Goal: Task Accomplishment & Management: Manage account settings

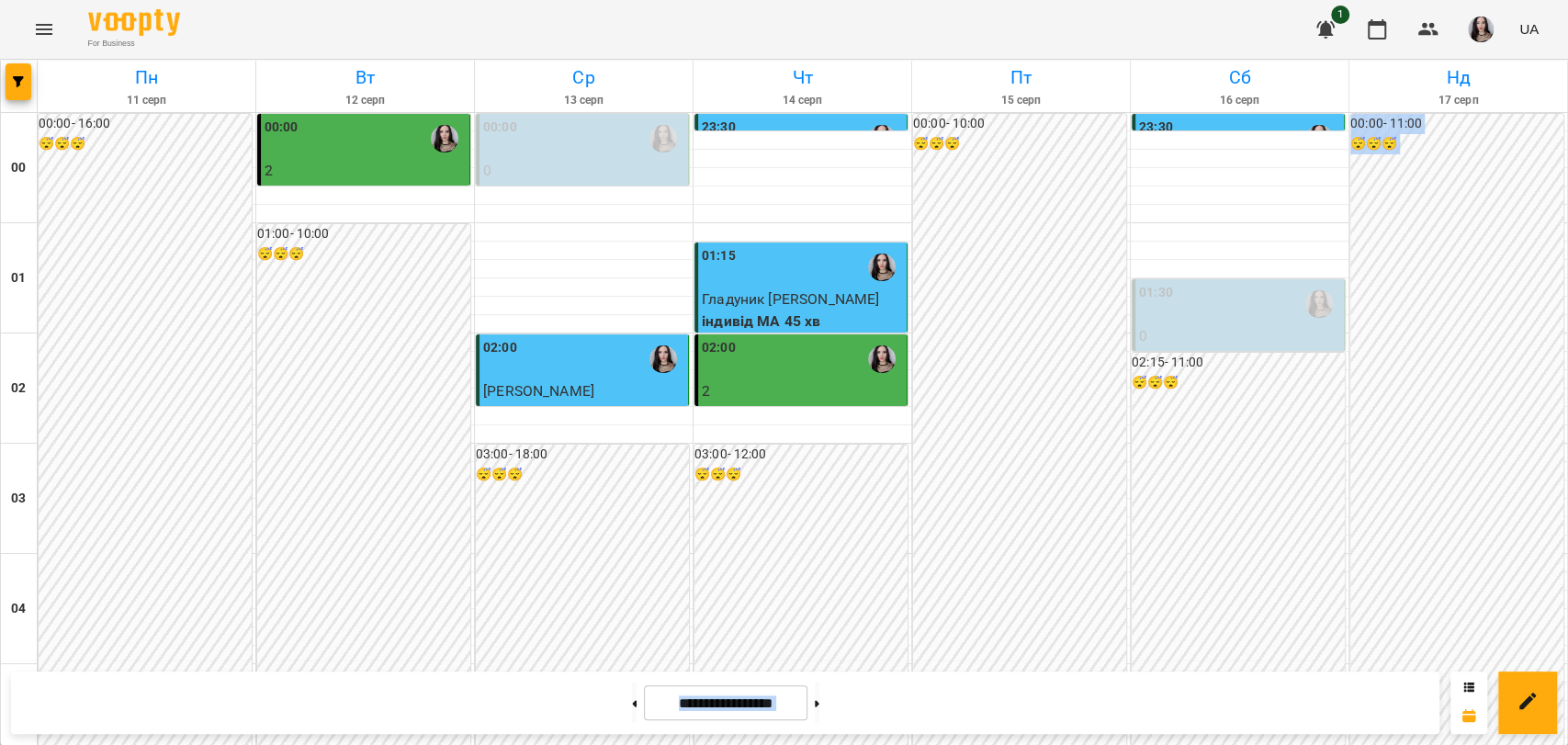
scroll to position [1288, 0]
click at [33, 29] on icon "Menu" at bounding box center [43, 29] width 22 height 22
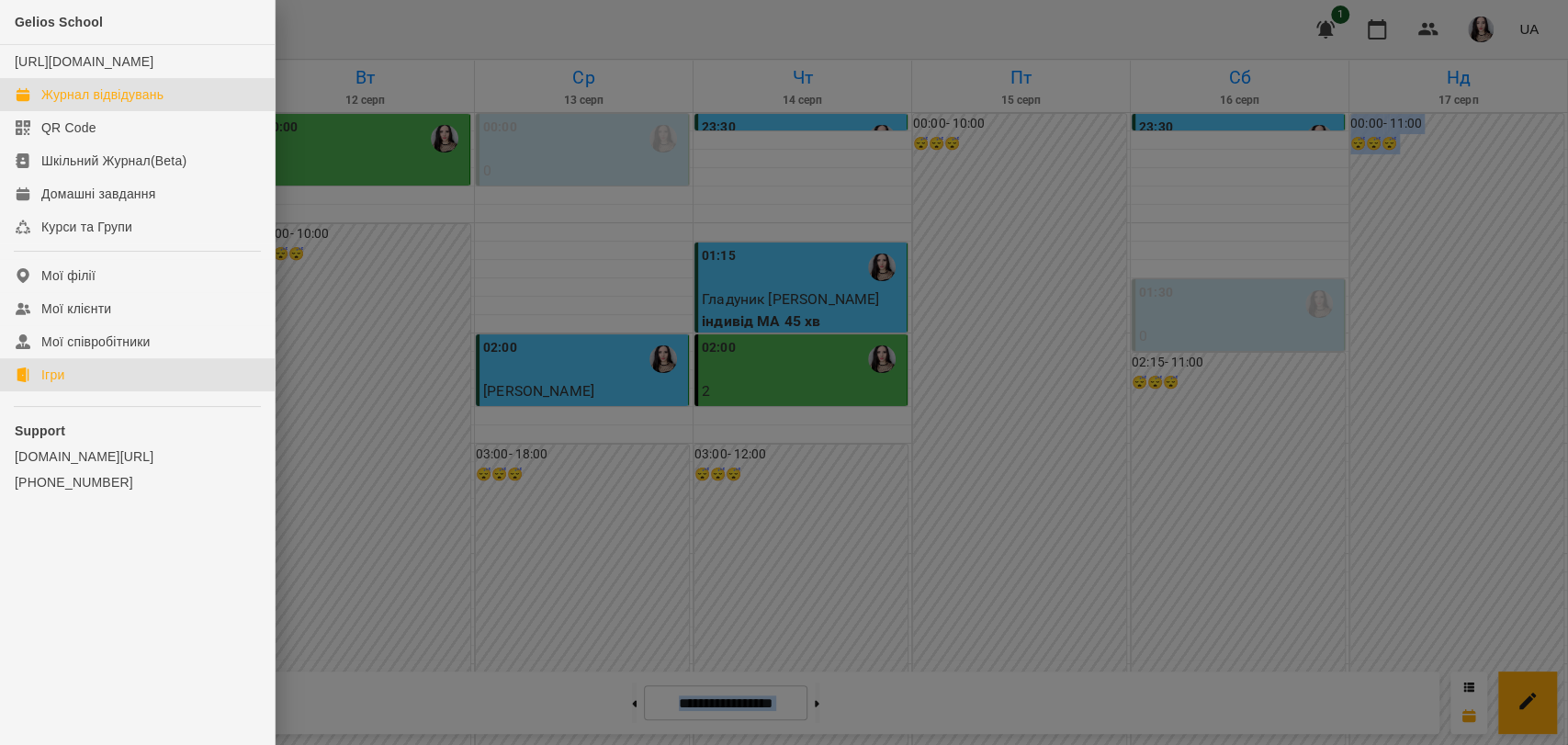
click at [47, 384] on div "Ігри" at bounding box center [53, 374] width 23 height 18
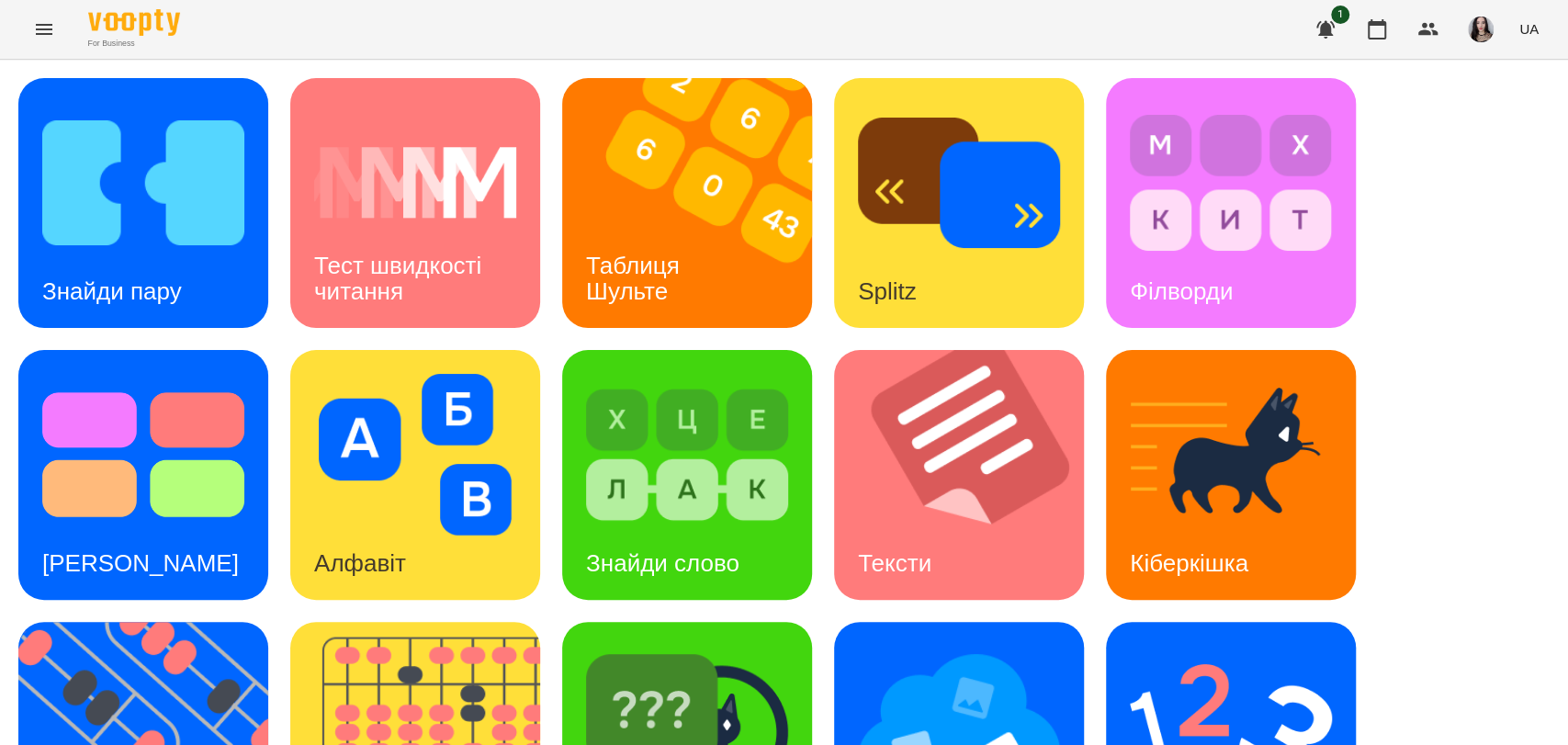
drag, startPoint x: 1546, startPoint y: 398, endPoint x: 1566, endPoint y: 391, distance: 21.2
click at [1566, 391] on div "Знайди пару Тест швидкості читання Таблиця Шульте Splitz Філворди Тест Струпа А…" at bounding box center [784, 610] width 1568 height 1102
click at [183, 622] on img at bounding box center [154, 747] width 272 height 250
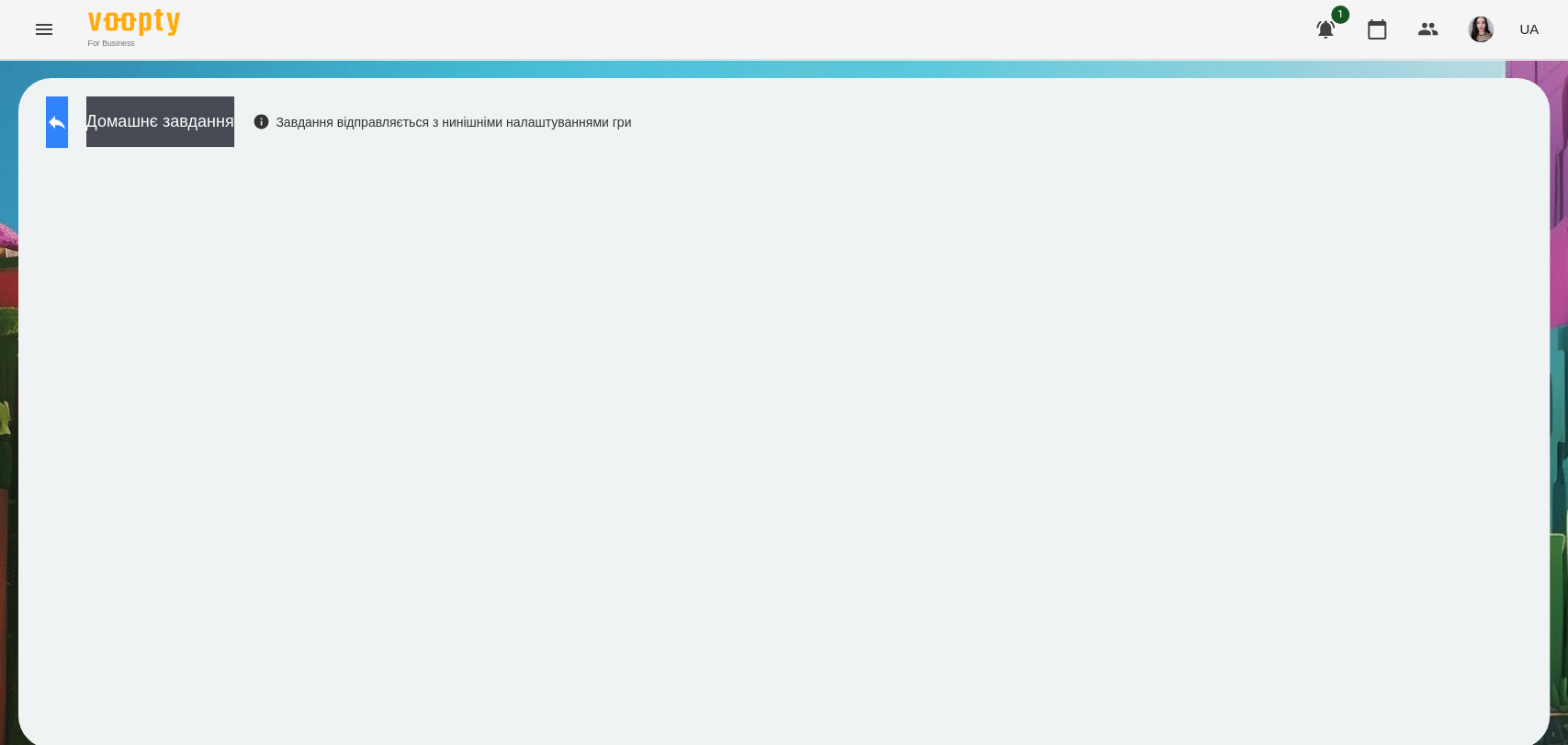
click at [68, 119] on icon at bounding box center [57, 121] width 22 height 22
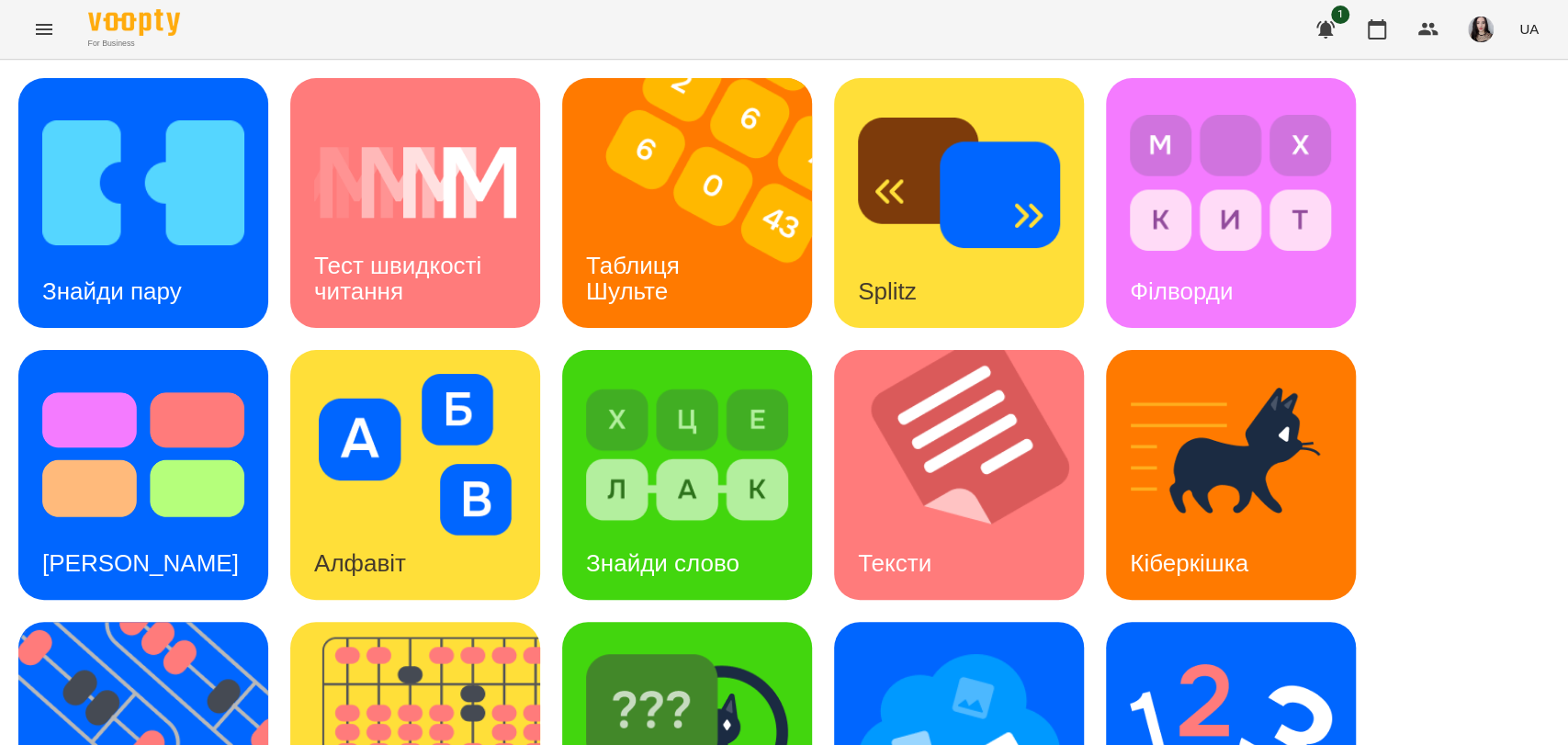
scroll to position [313, 0]
click at [180, 622] on img at bounding box center [154, 747] width 272 height 250
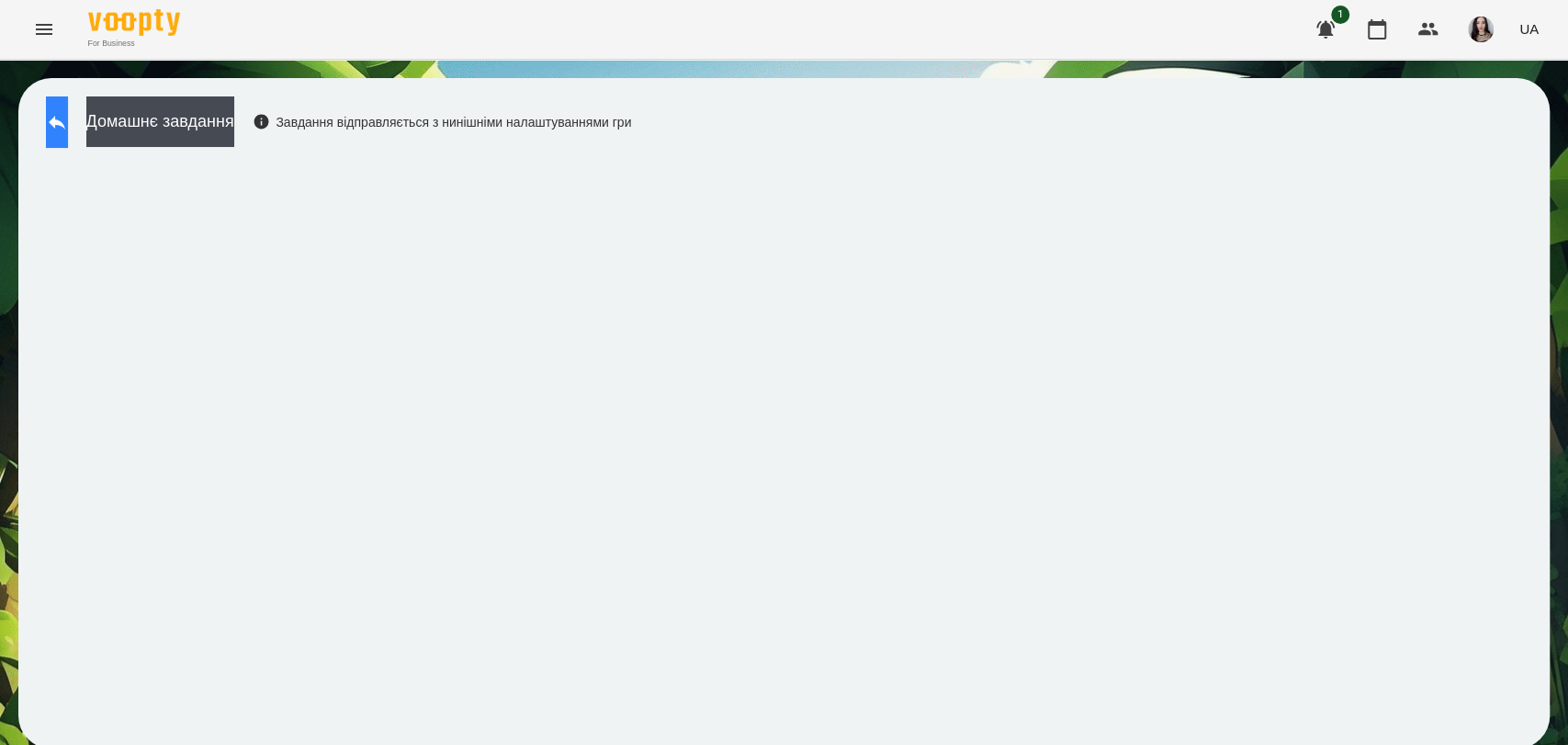
click at [68, 127] on icon at bounding box center [57, 121] width 22 height 22
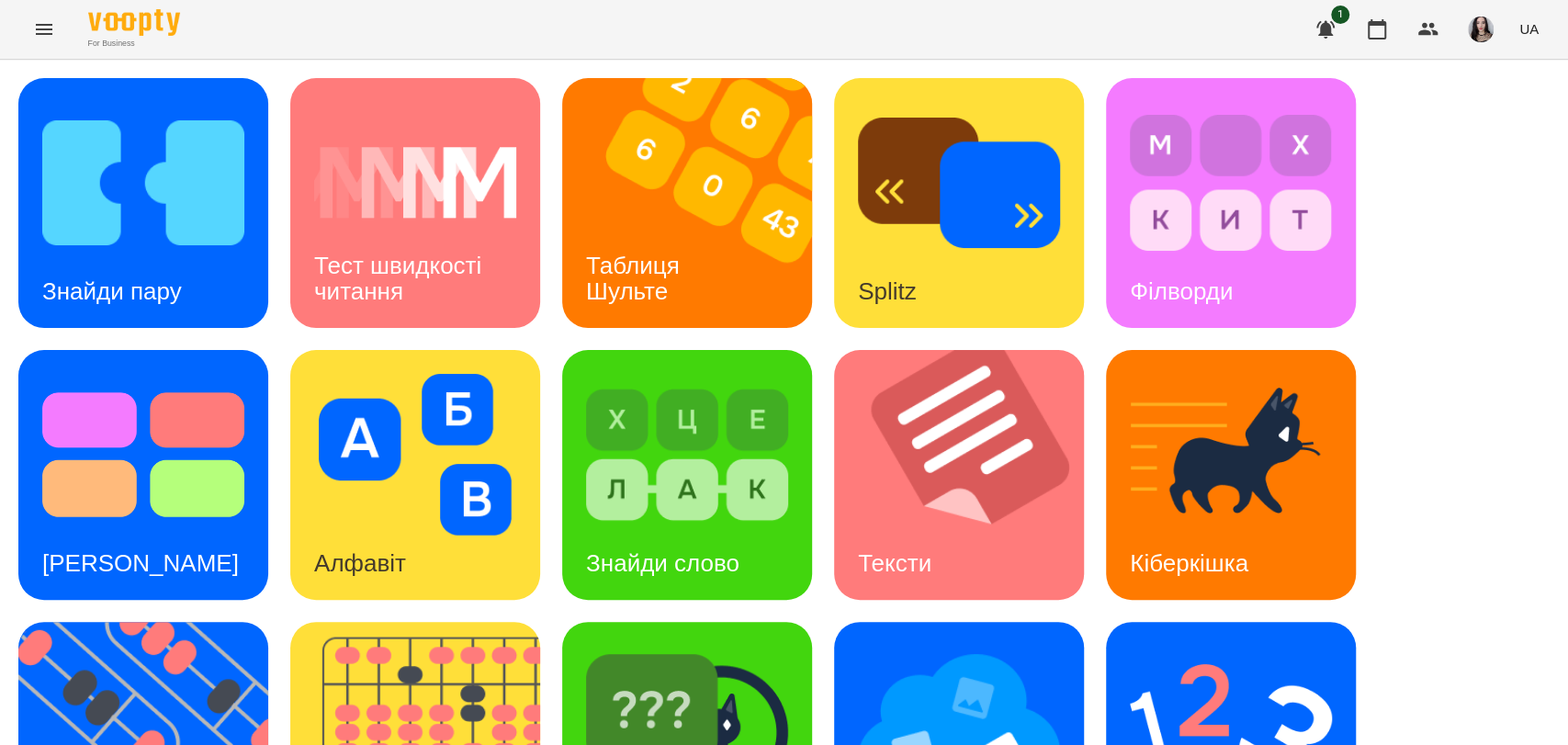
scroll to position [417, 0]
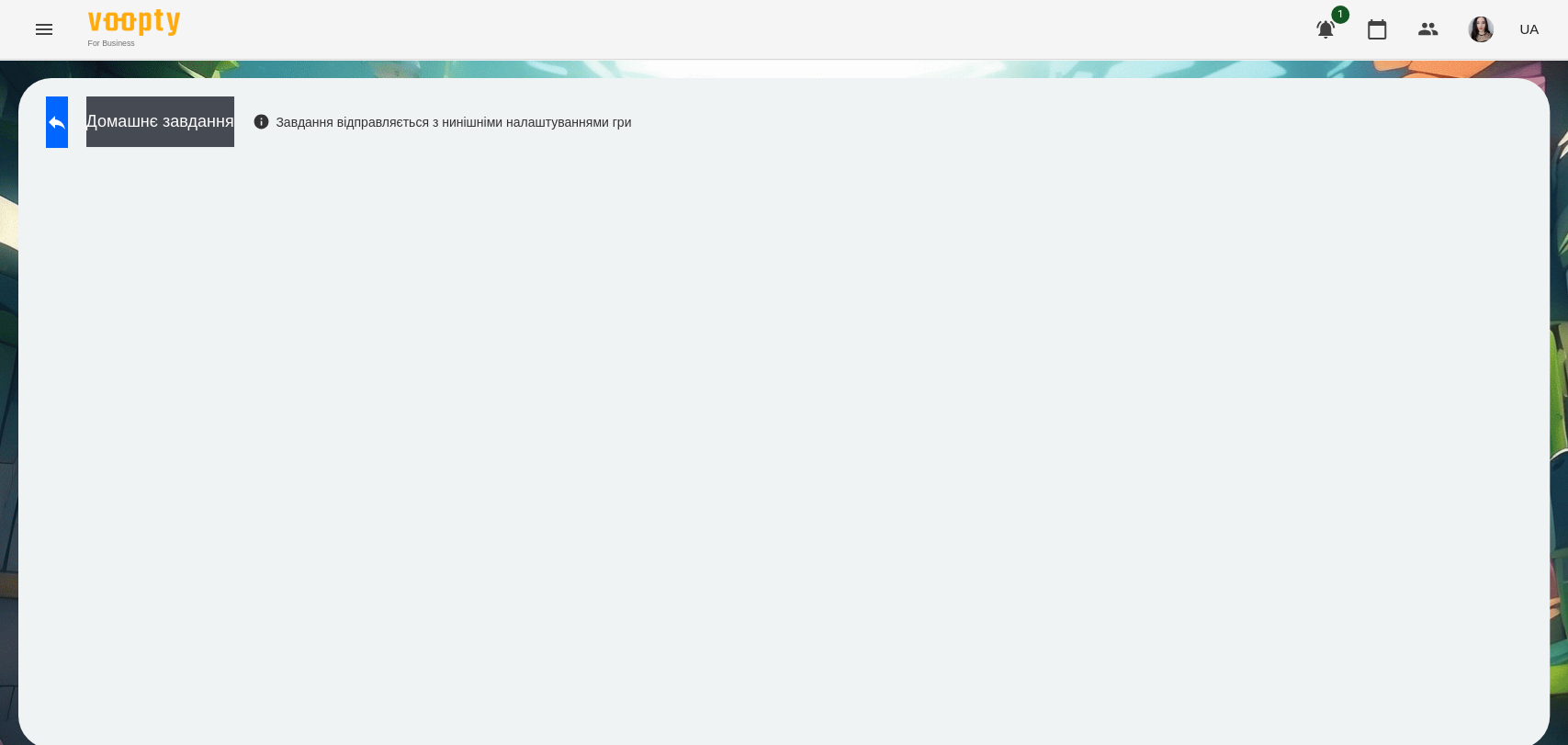
scroll to position [3, 0]
click at [33, 32] on icon "Menu" at bounding box center [43, 29] width 22 height 22
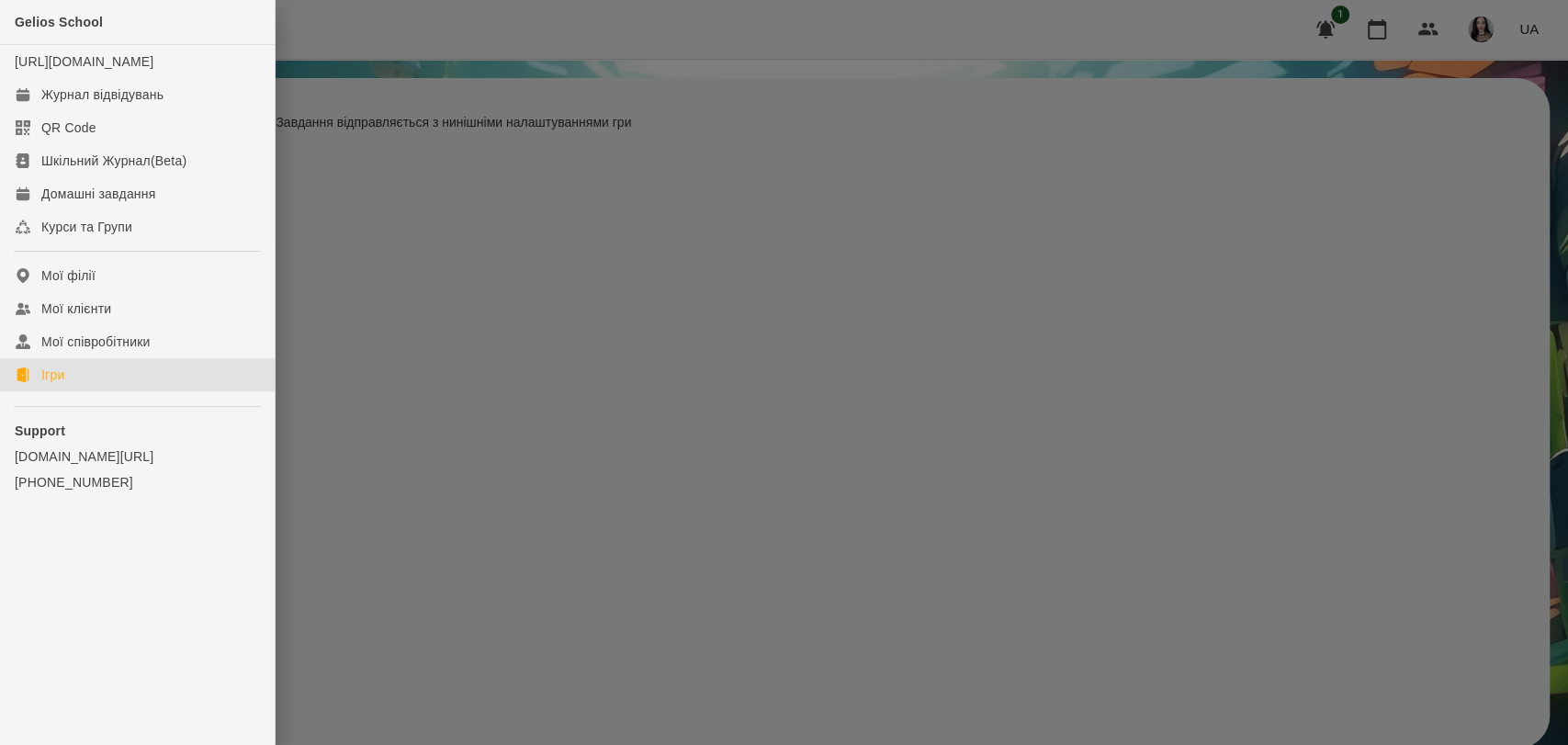
click at [60, 384] on div "Ігри" at bounding box center [53, 374] width 23 height 18
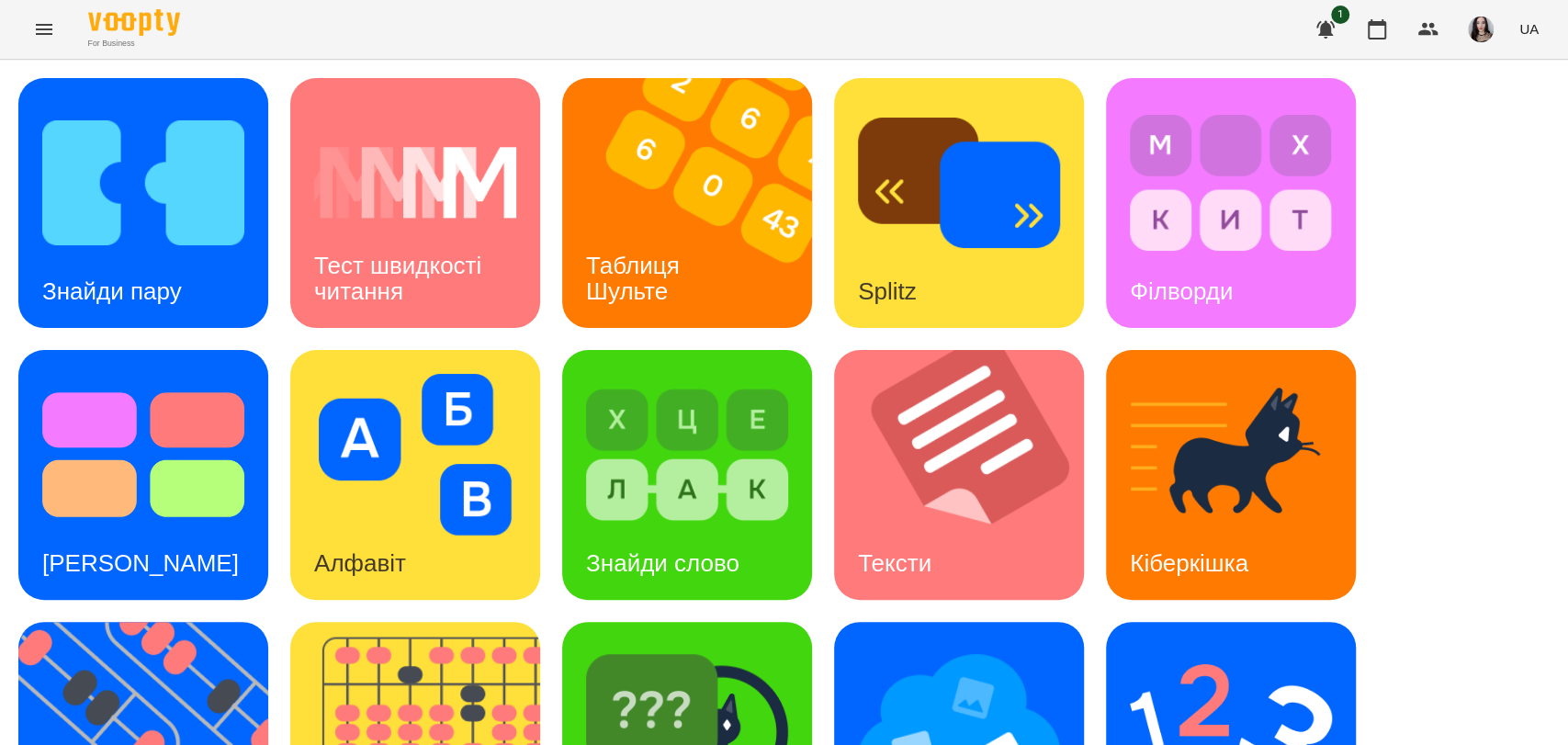
scroll to position [335, 0]
click at [1178, 646] on img at bounding box center [1231, 727] width 202 height 162
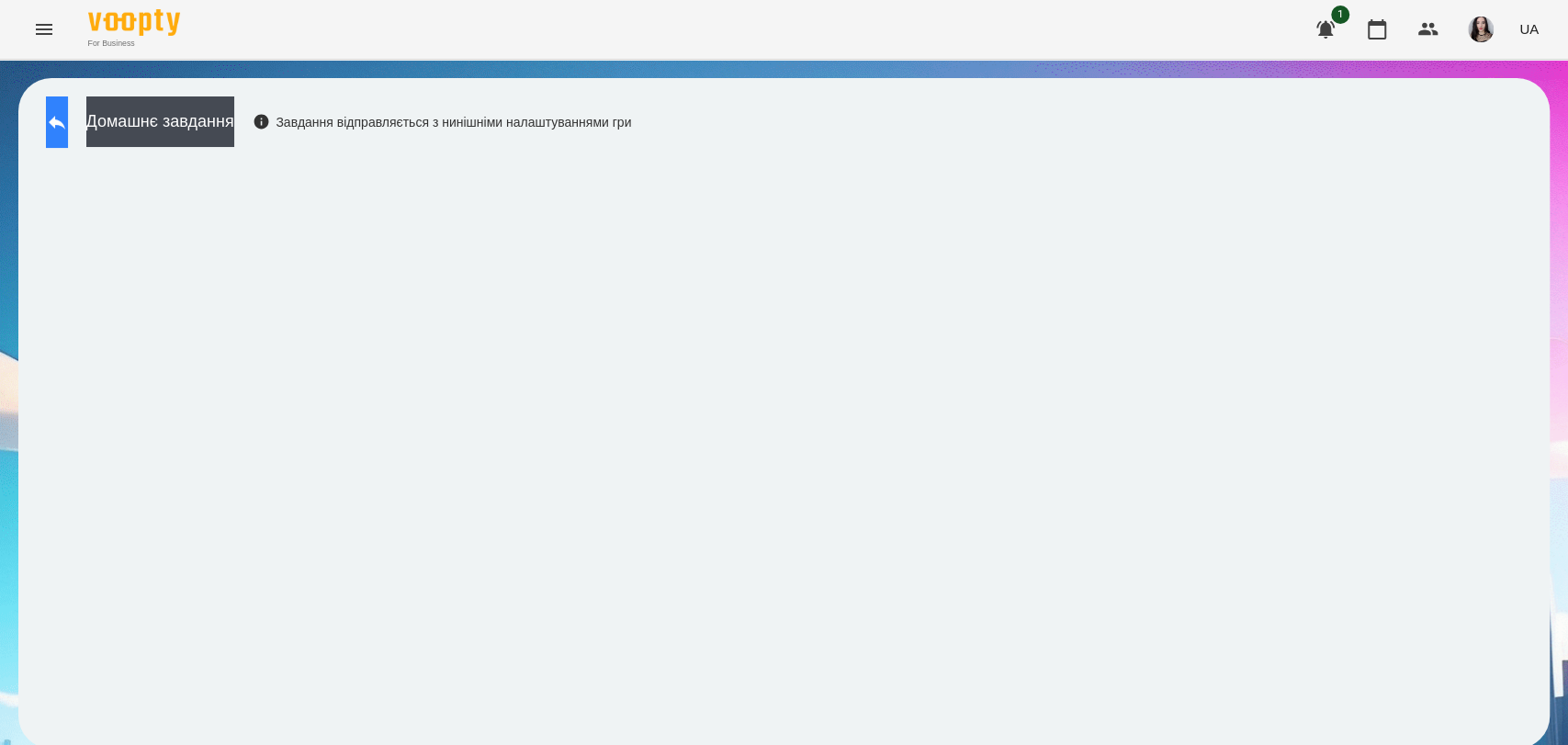
click at [68, 127] on icon at bounding box center [57, 121] width 22 height 22
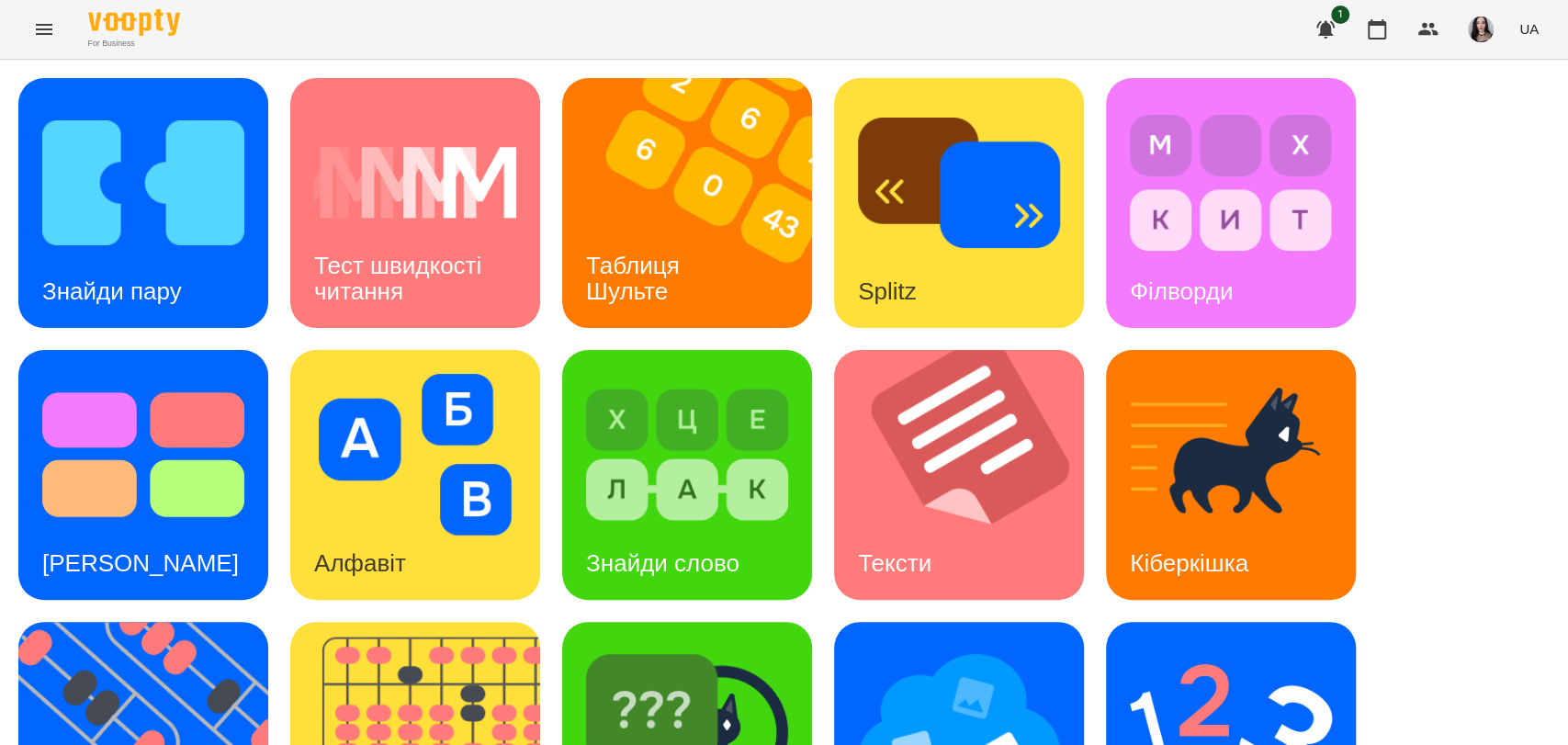
scroll to position [417, 0]
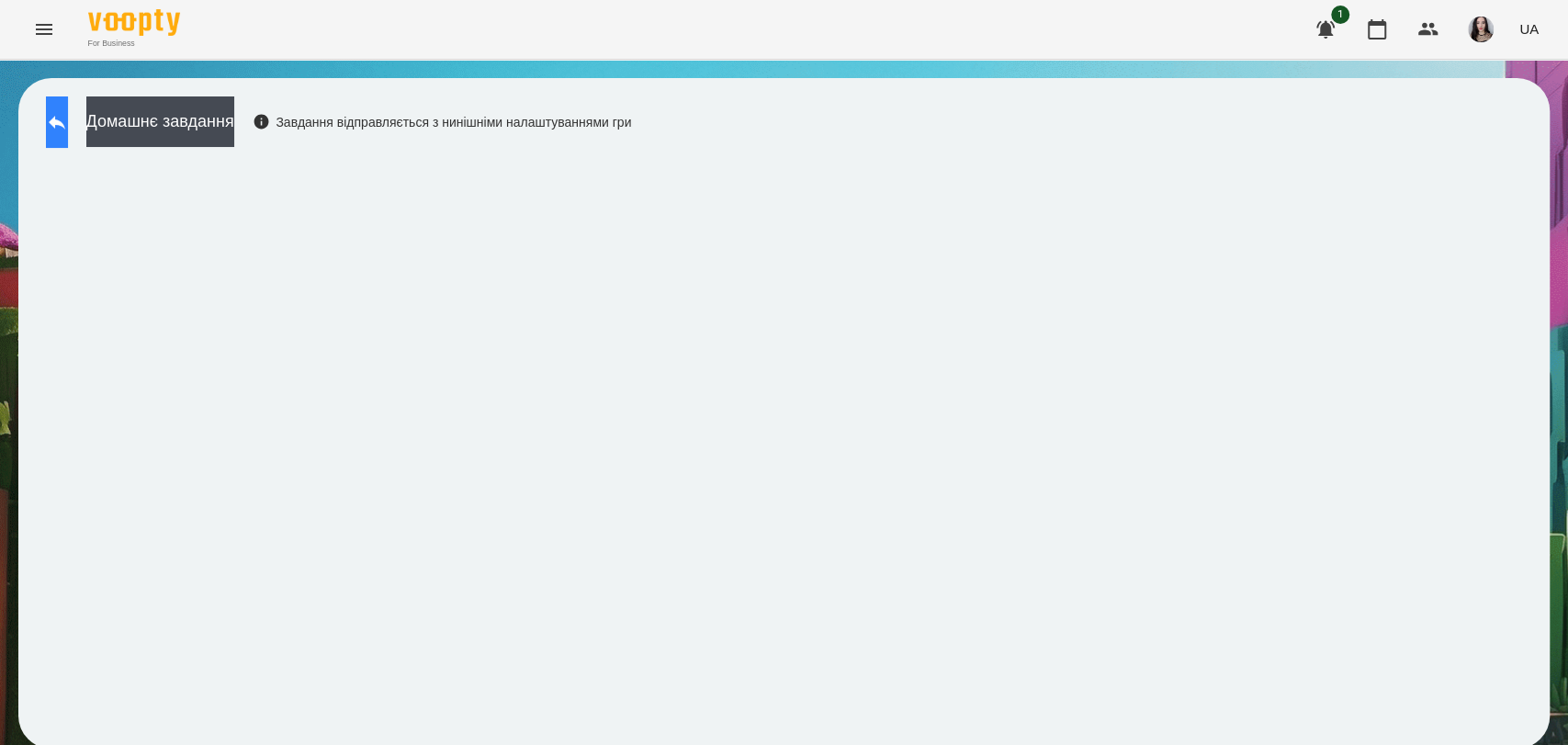
click at [68, 116] on icon at bounding box center [57, 121] width 22 height 22
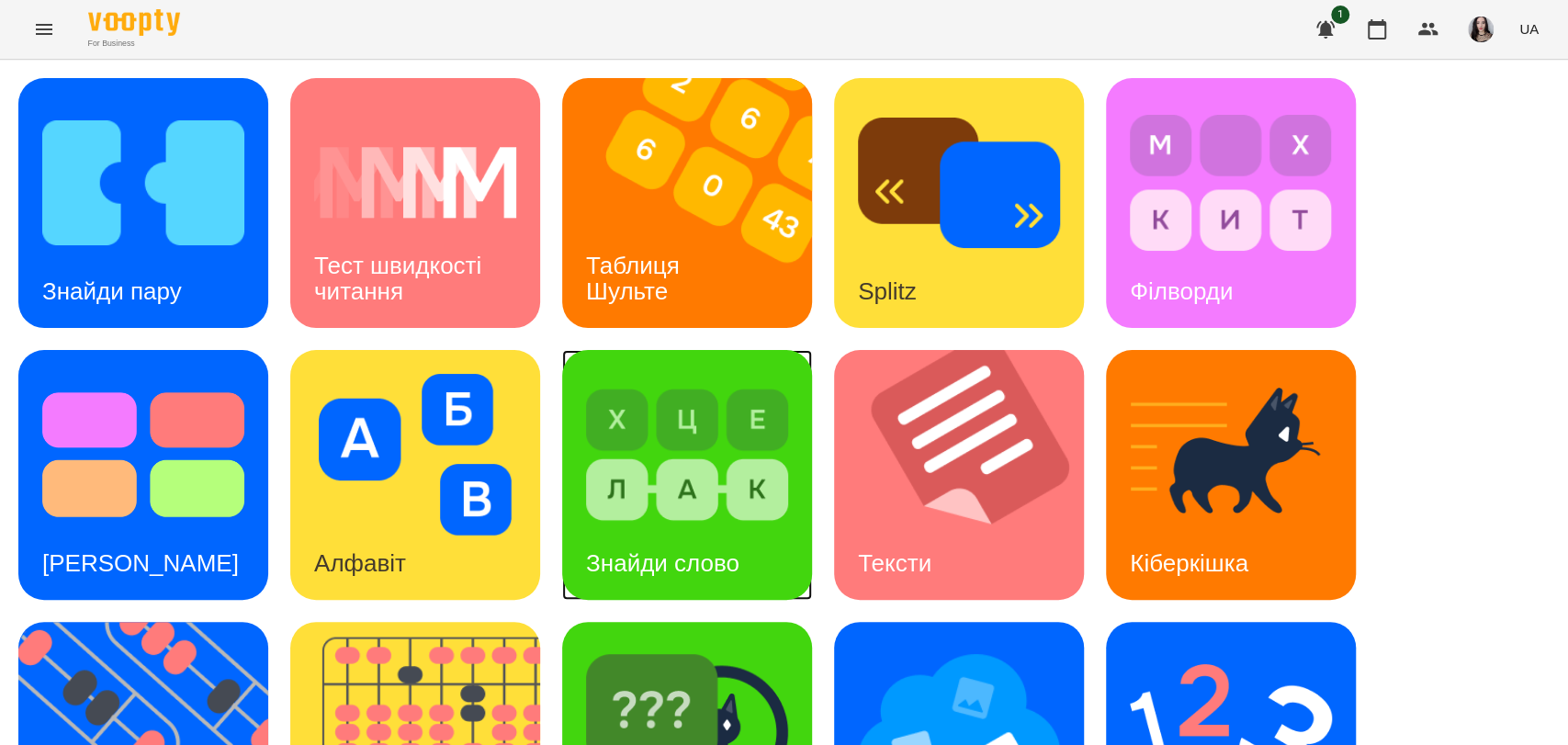
click at [704, 569] on h3 "Знайди слово" at bounding box center [662, 563] width 153 height 28
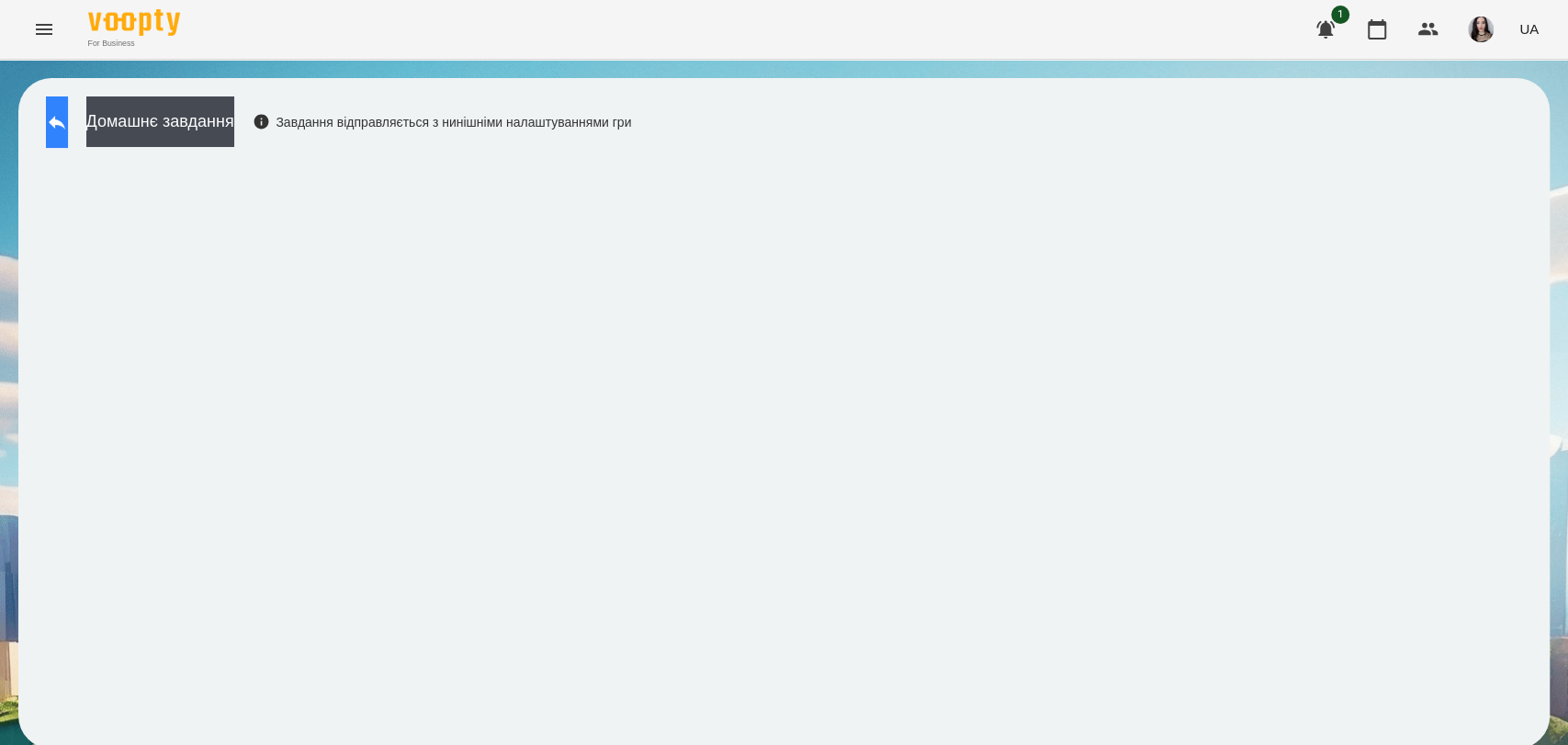
click at [65, 124] on icon at bounding box center [57, 122] width 16 height 13
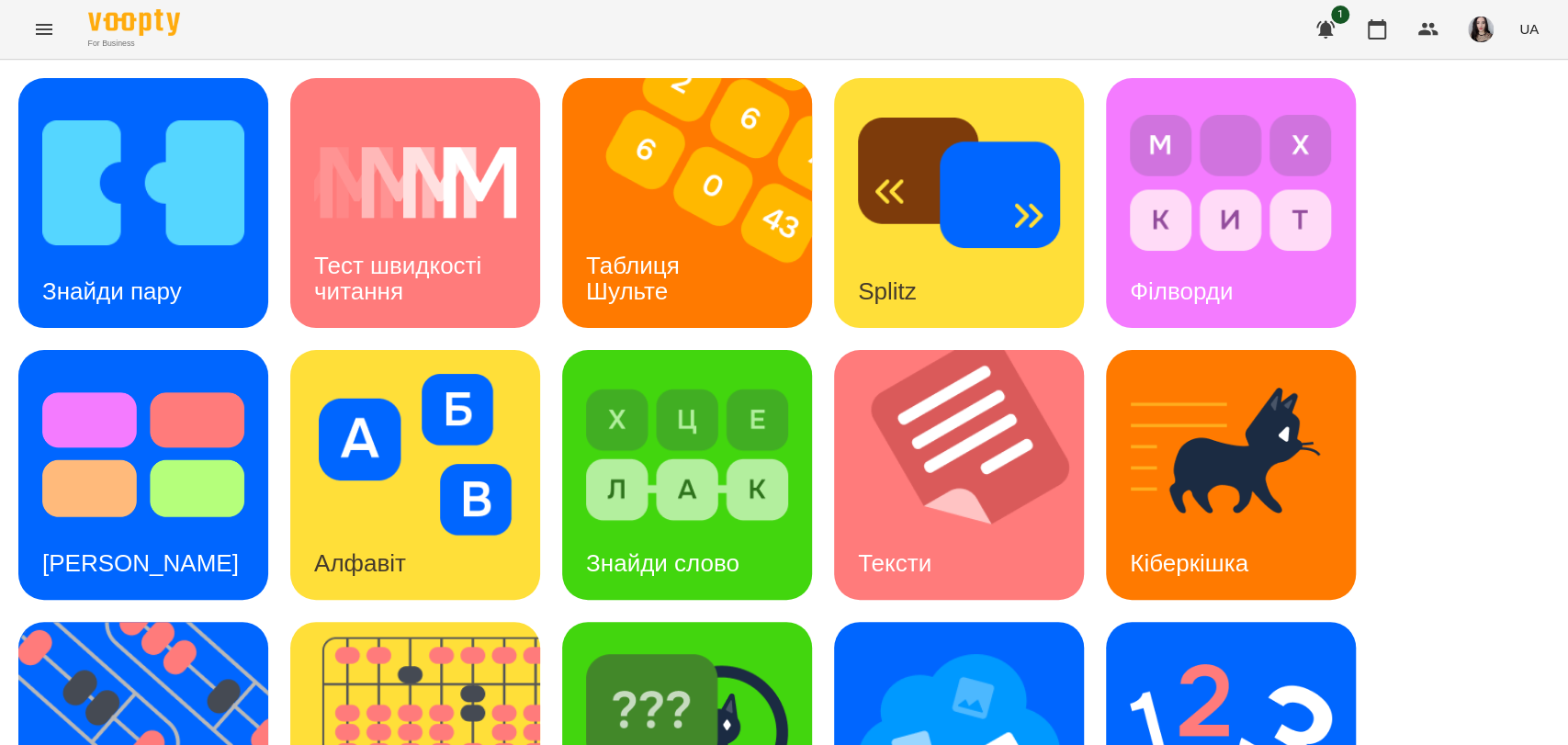
scroll to position [324, 0]
click at [1125, 622] on div "Ментальний рахунок" at bounding box center [1231, 747] width 250 height 250
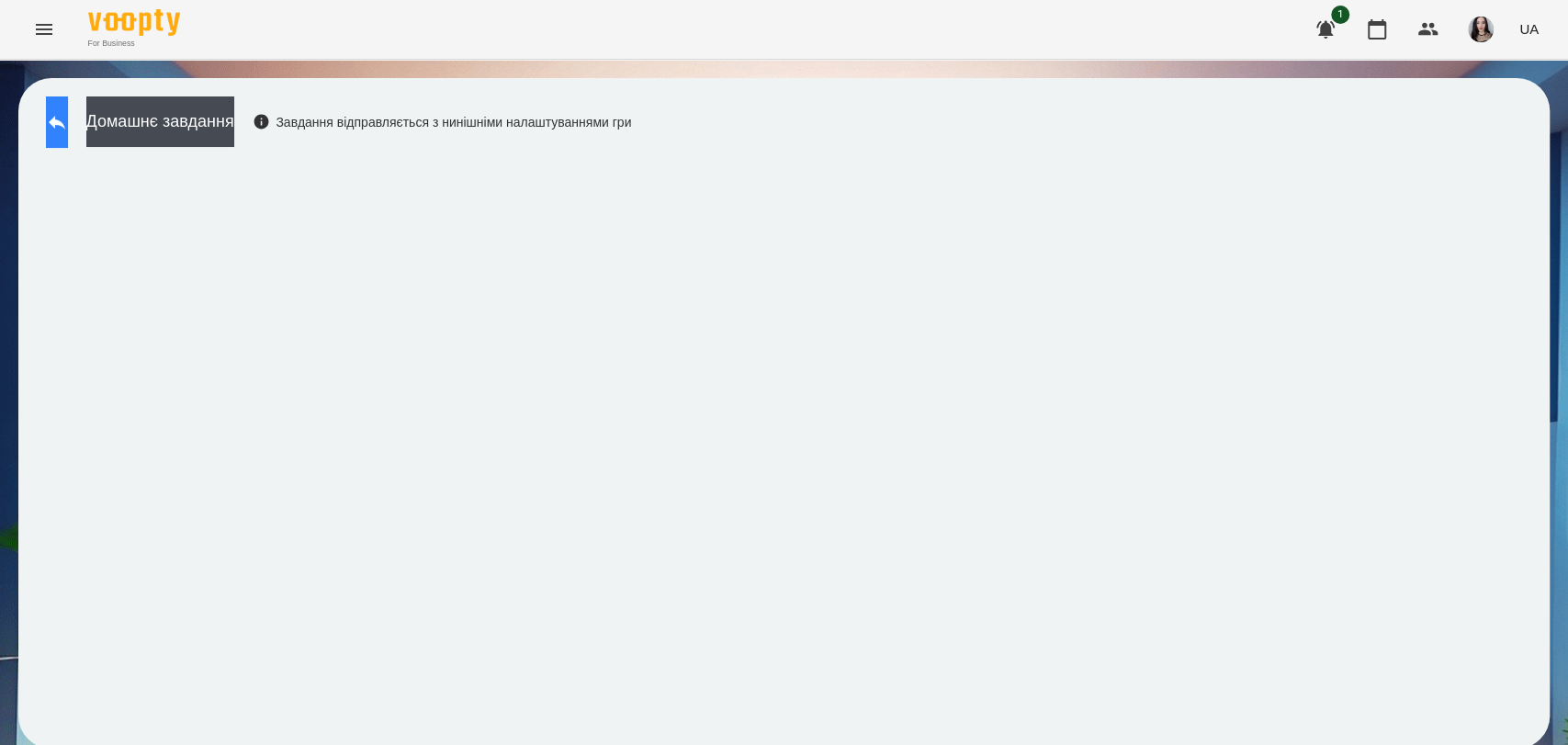
click at [64, 122] on icon at bounding box center [57, 121] width 22 height 22
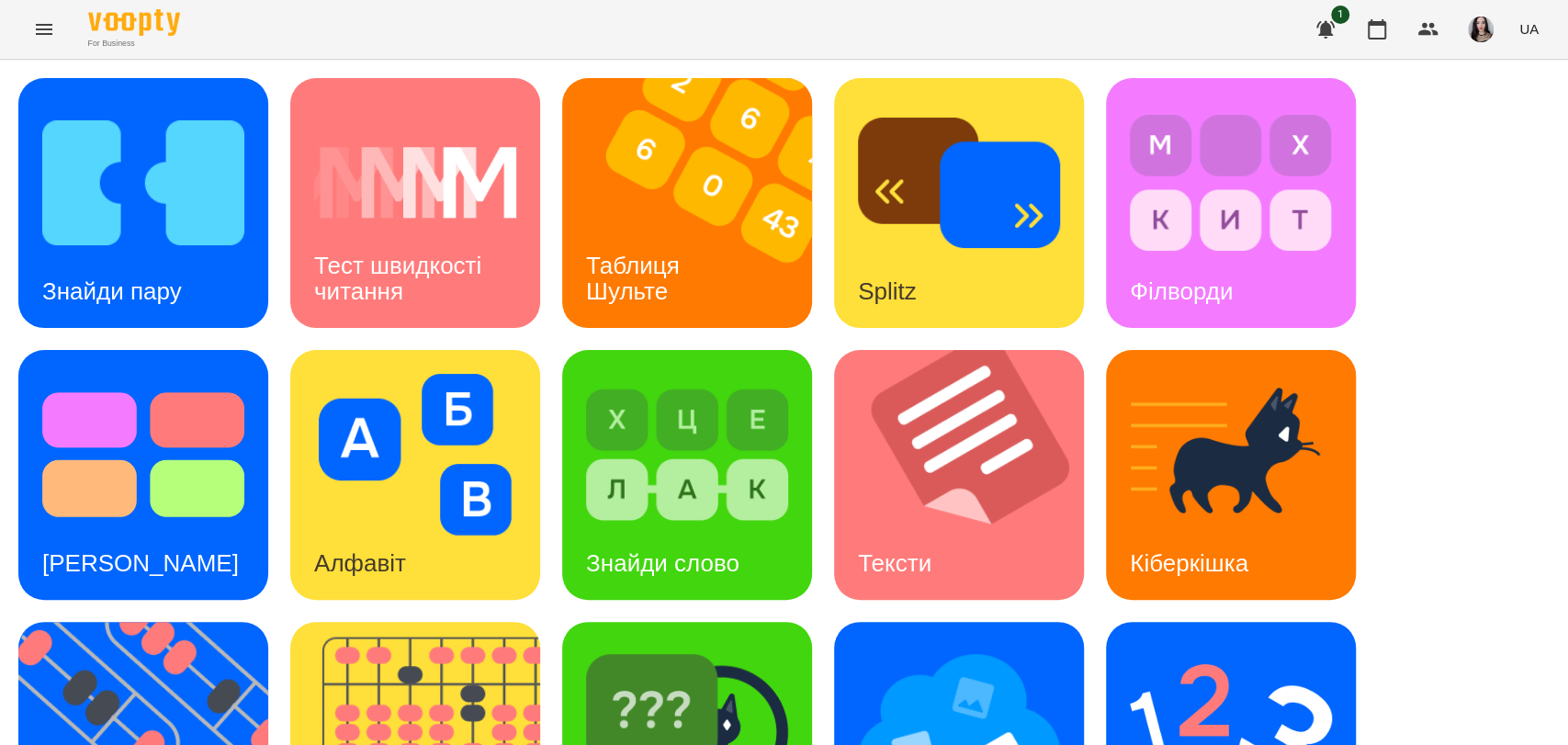
scroll to position [414, 0]
click at [1227, 646] on img at bounding box center [1231, 727] width 202 height 162
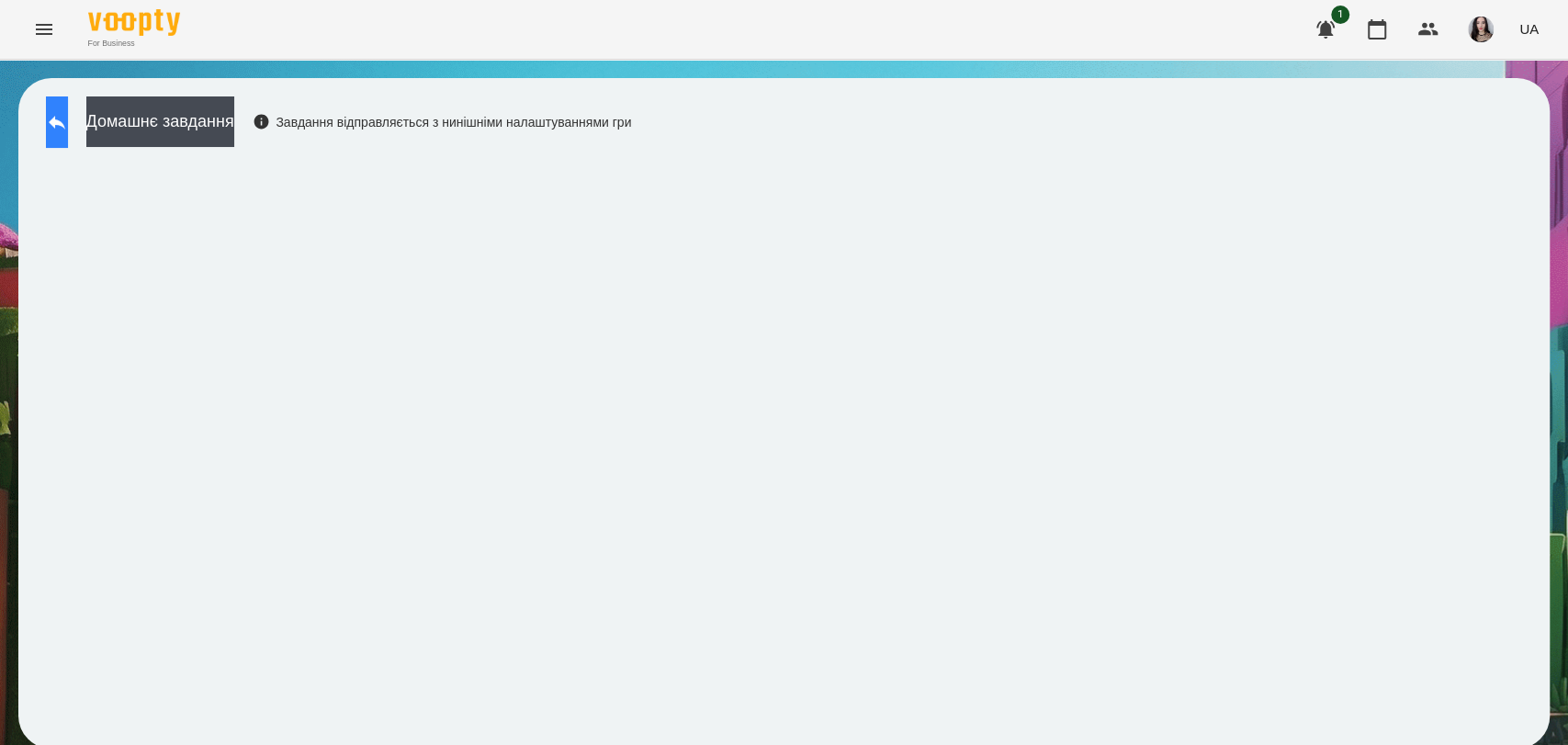
click at [65, 119] on icon at bounding box center [57, 122] width 16 height 13
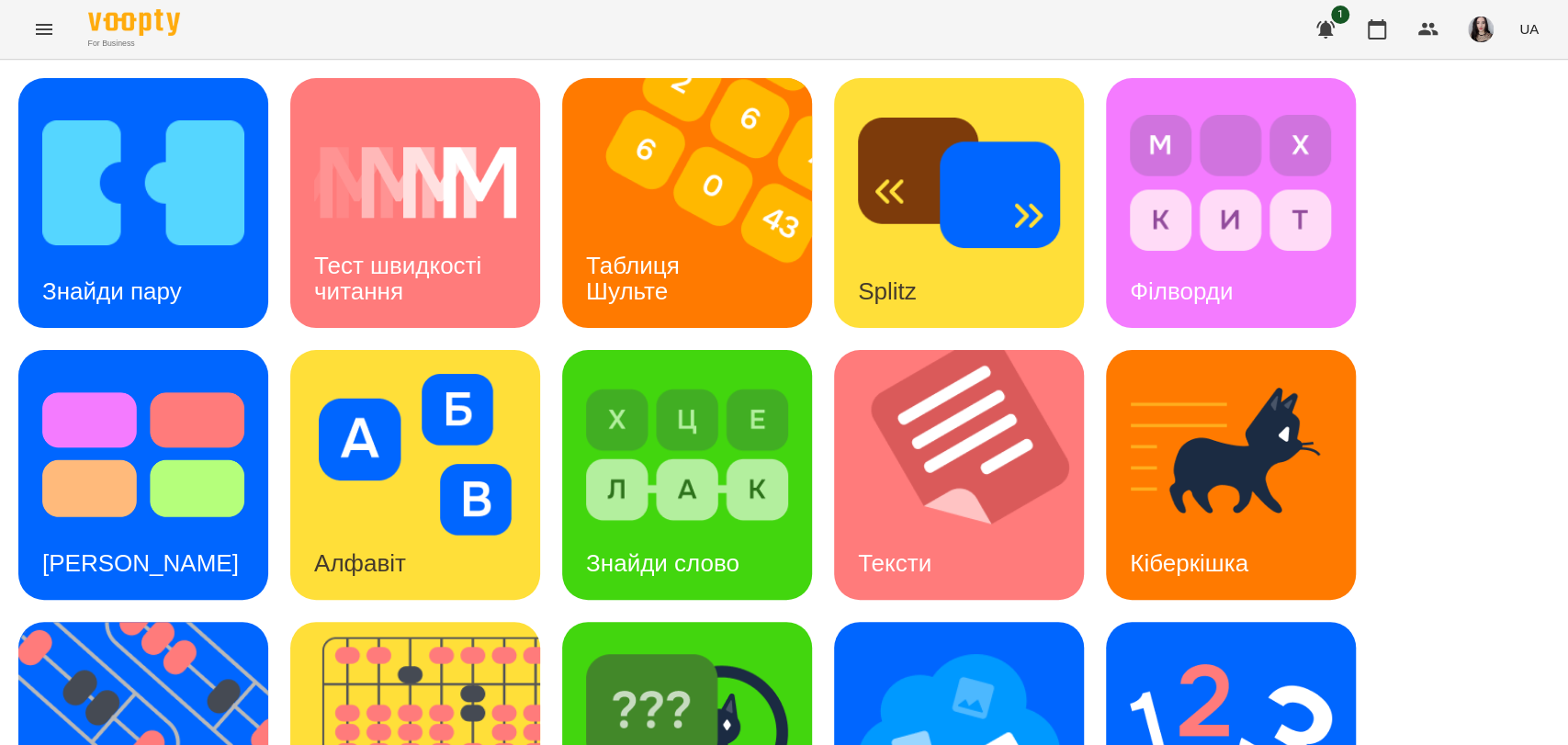
drag, startPoint x: 1542, startPoint y: 347, endPoint x: 1566, endPoint y: 346, distance: 24.0
click at [1566, 346] on div "Знайди пару Тест швидкості читання Таблиця Шульте Splitz Філворди Тест Струпа А…" at bounding box center [784, 610] width 1568 height 1102
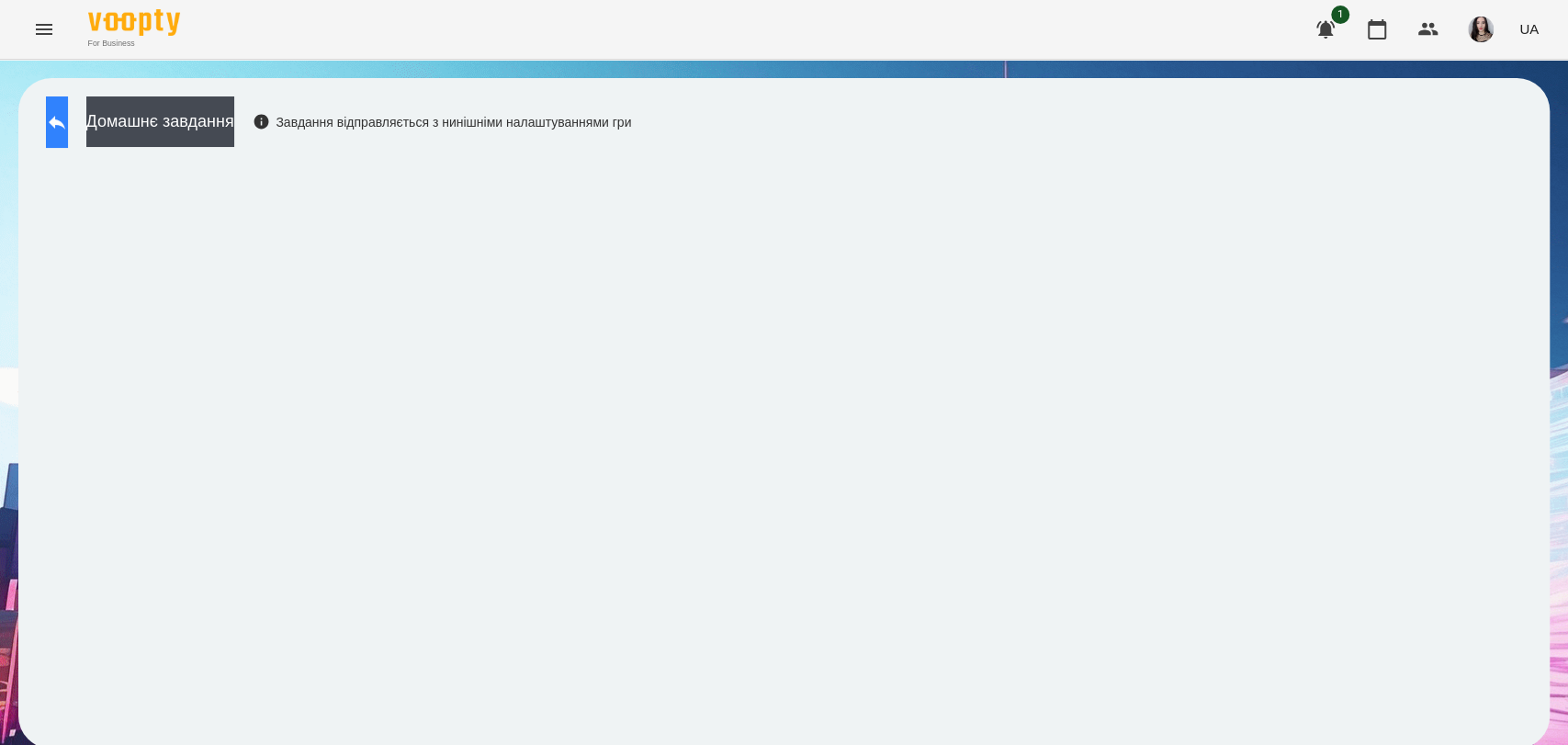
click at [68, 119] on icon at bounding box center [57, 121] width 22 height 22
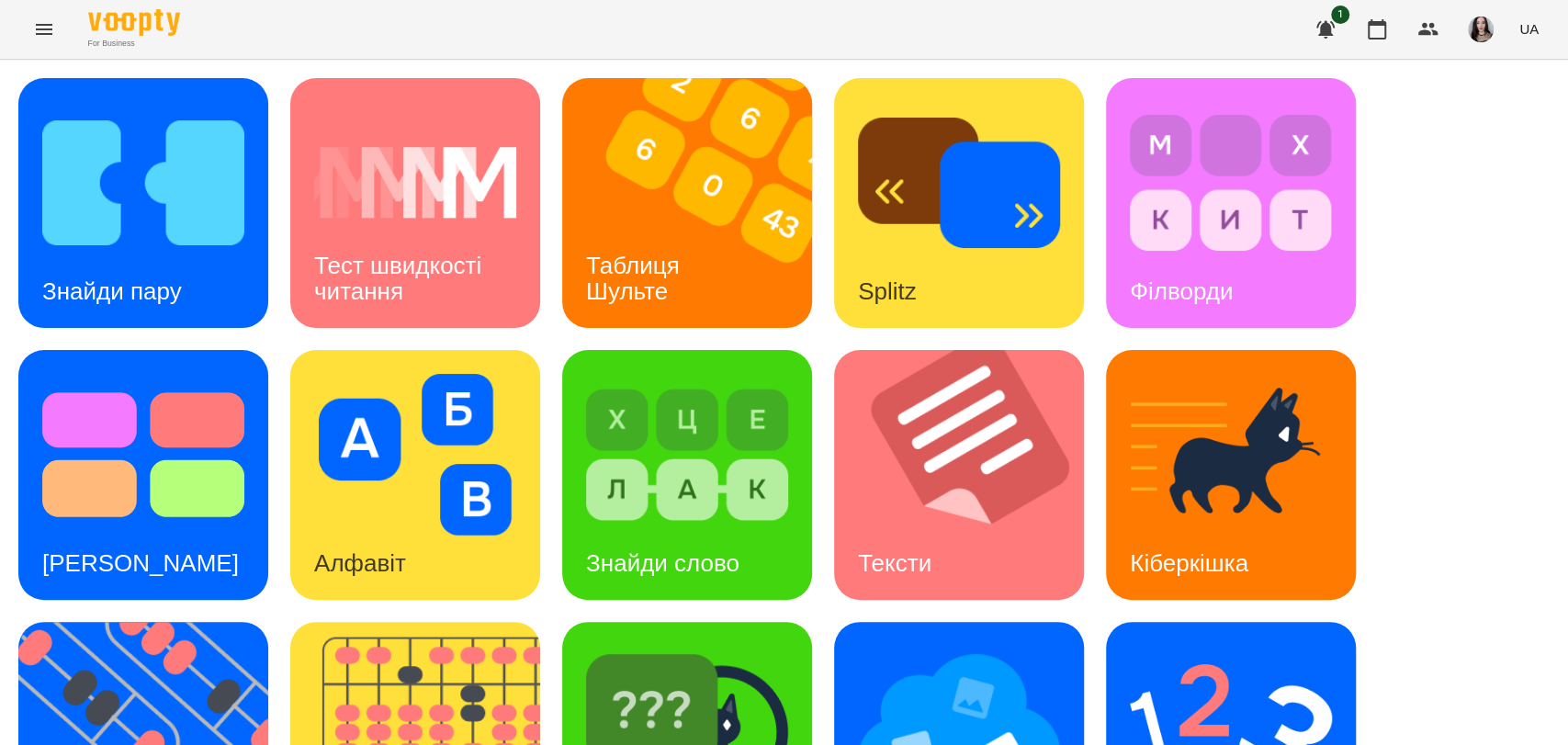
scroll to position [417, 0]
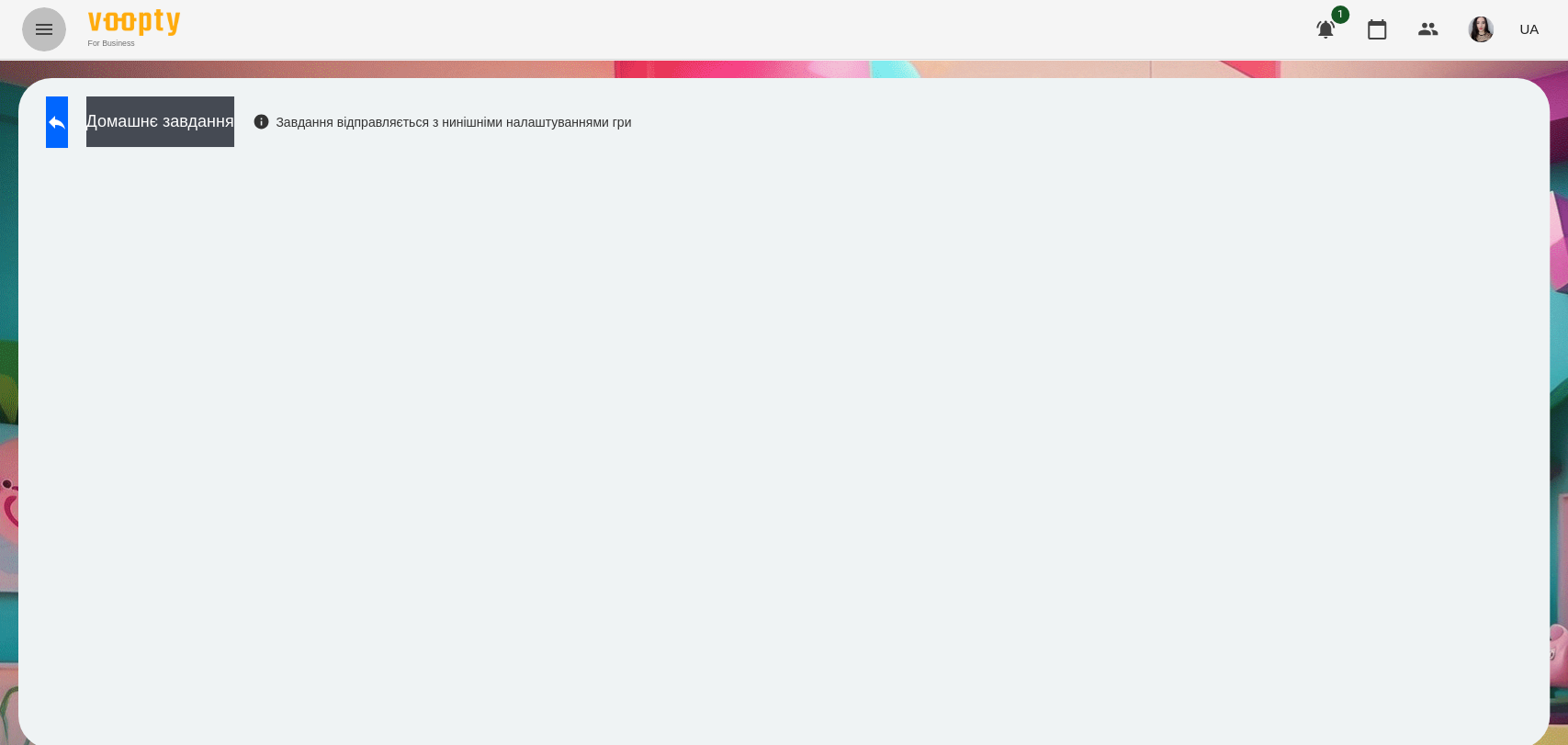
click at [28, 41] on button "Menu" at bounding box center [44, 30] width 44 height 44
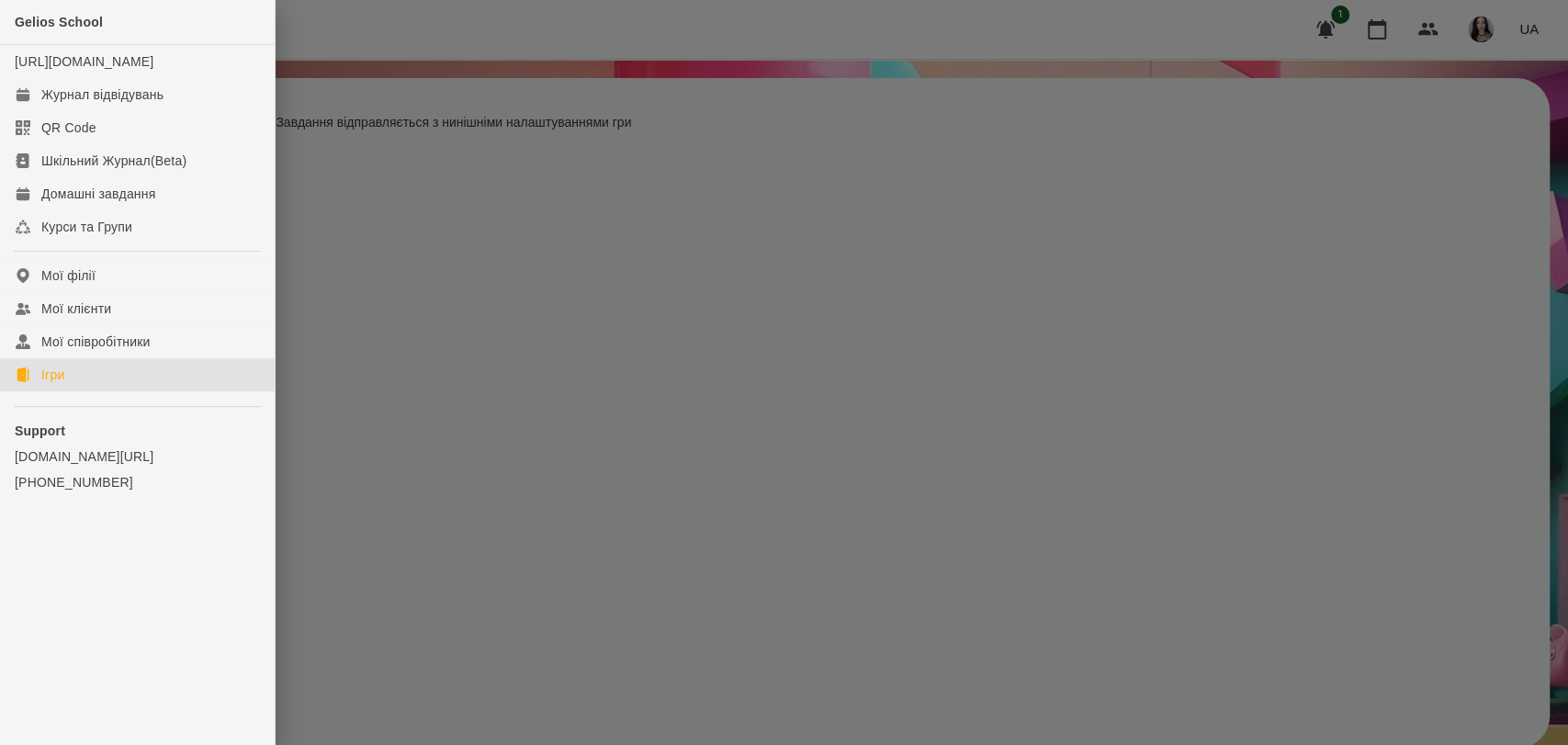
click at [50, 384] on div "Ігри" at bounding box center [53, 374] width 23 height 18
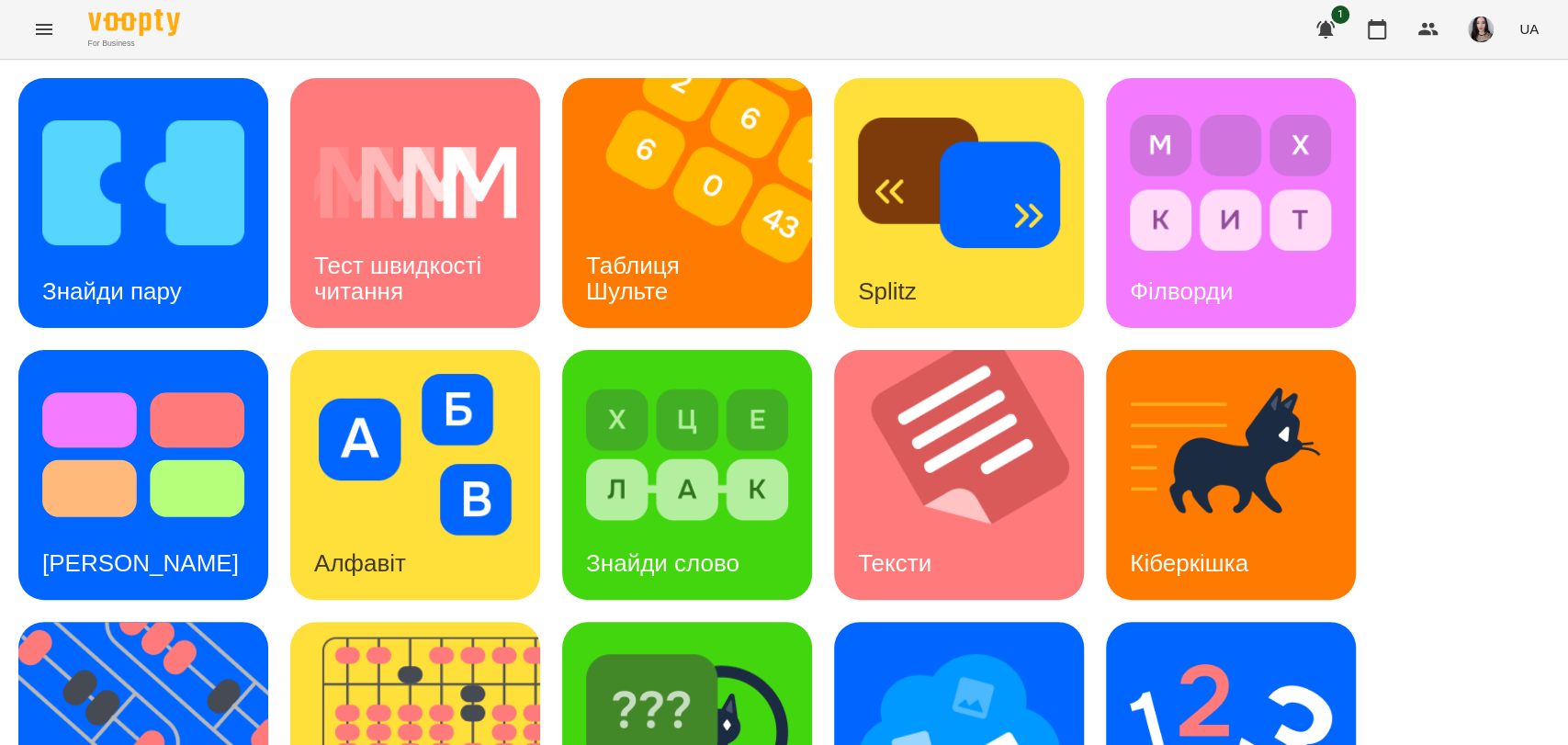
scroll to position [417, 0]
click at [109, 622] on img at bounding box center [154, 747] width 272 height 250
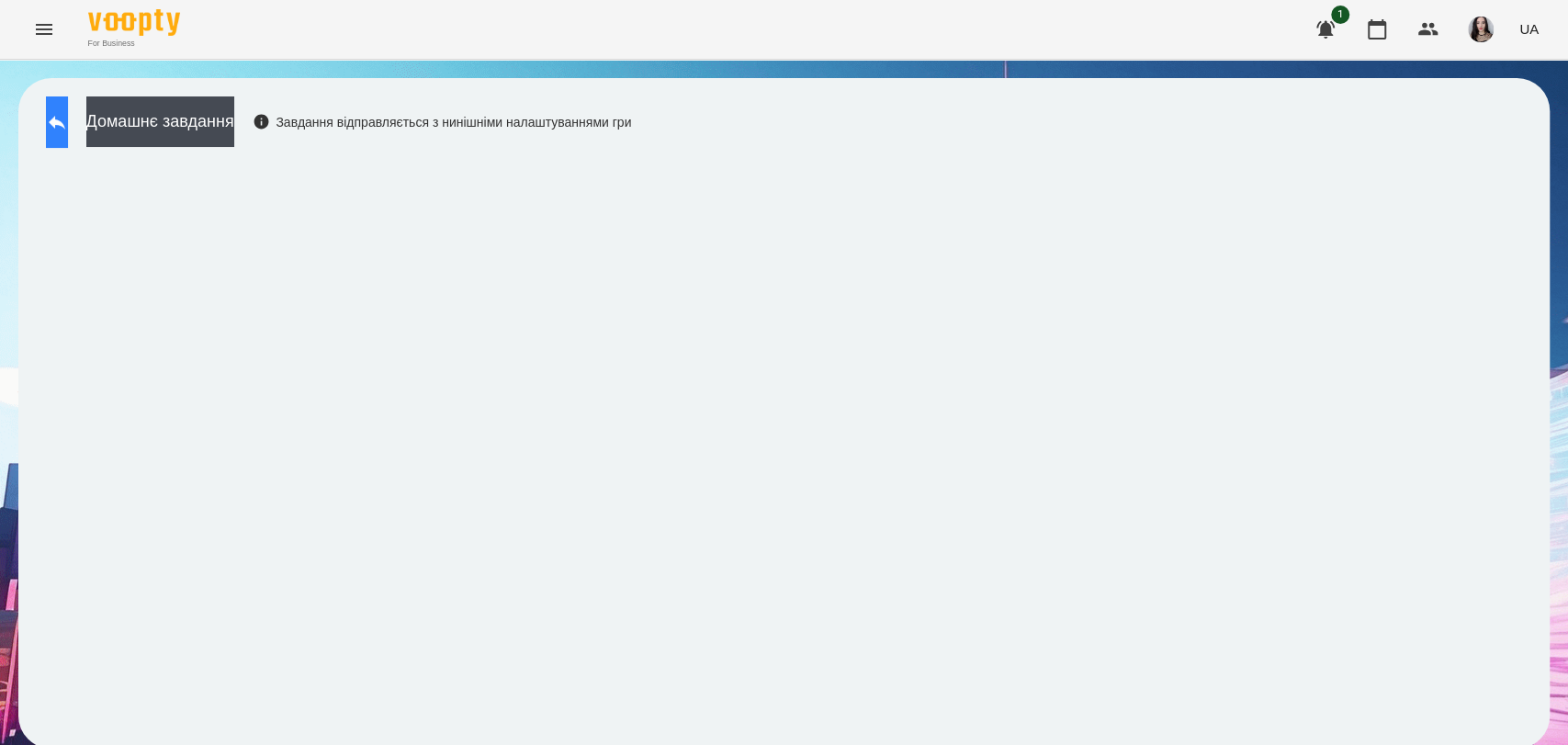
click at [68, 112] on icon at bounding box center [57, 121] width 22 height 22
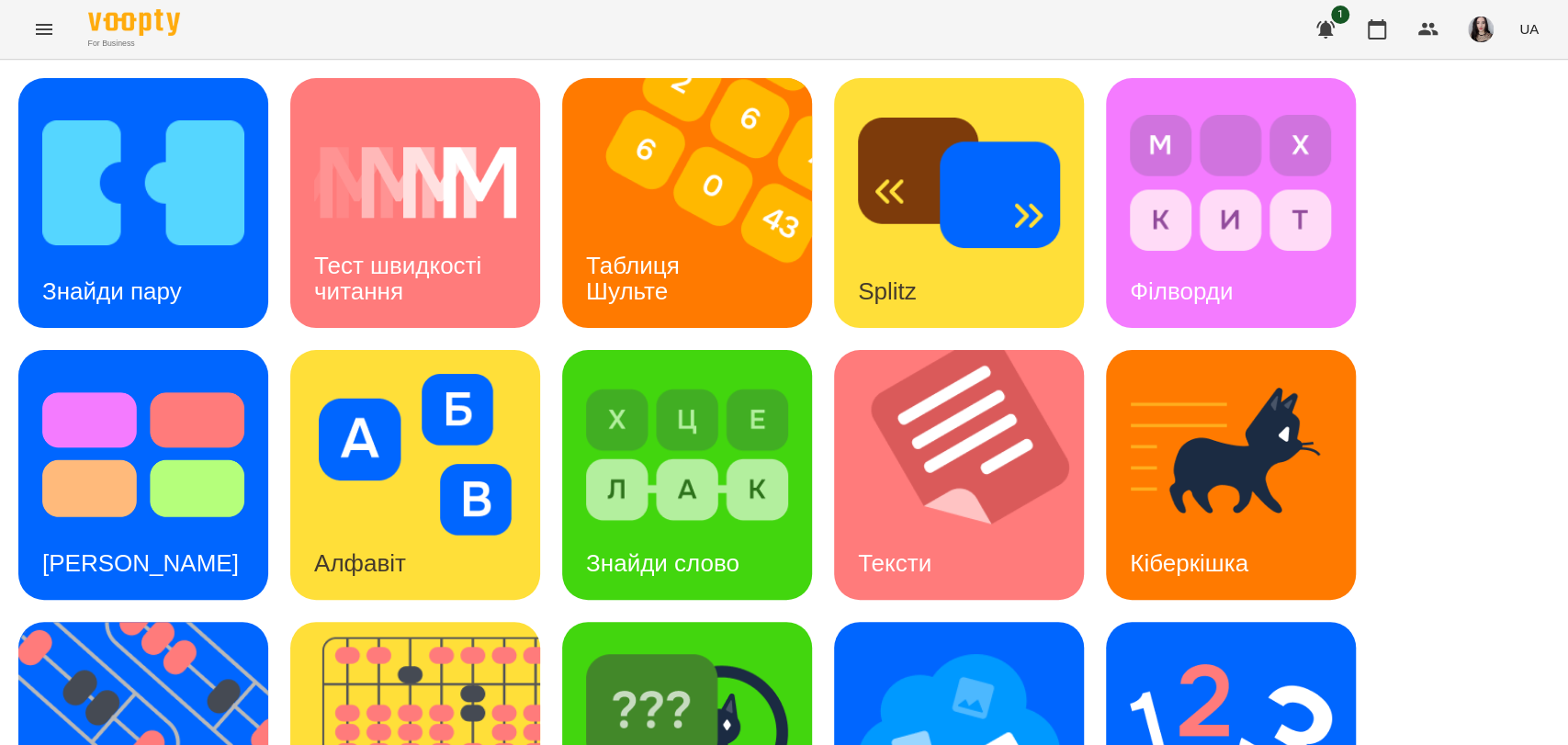
scroll to position [417, 0]
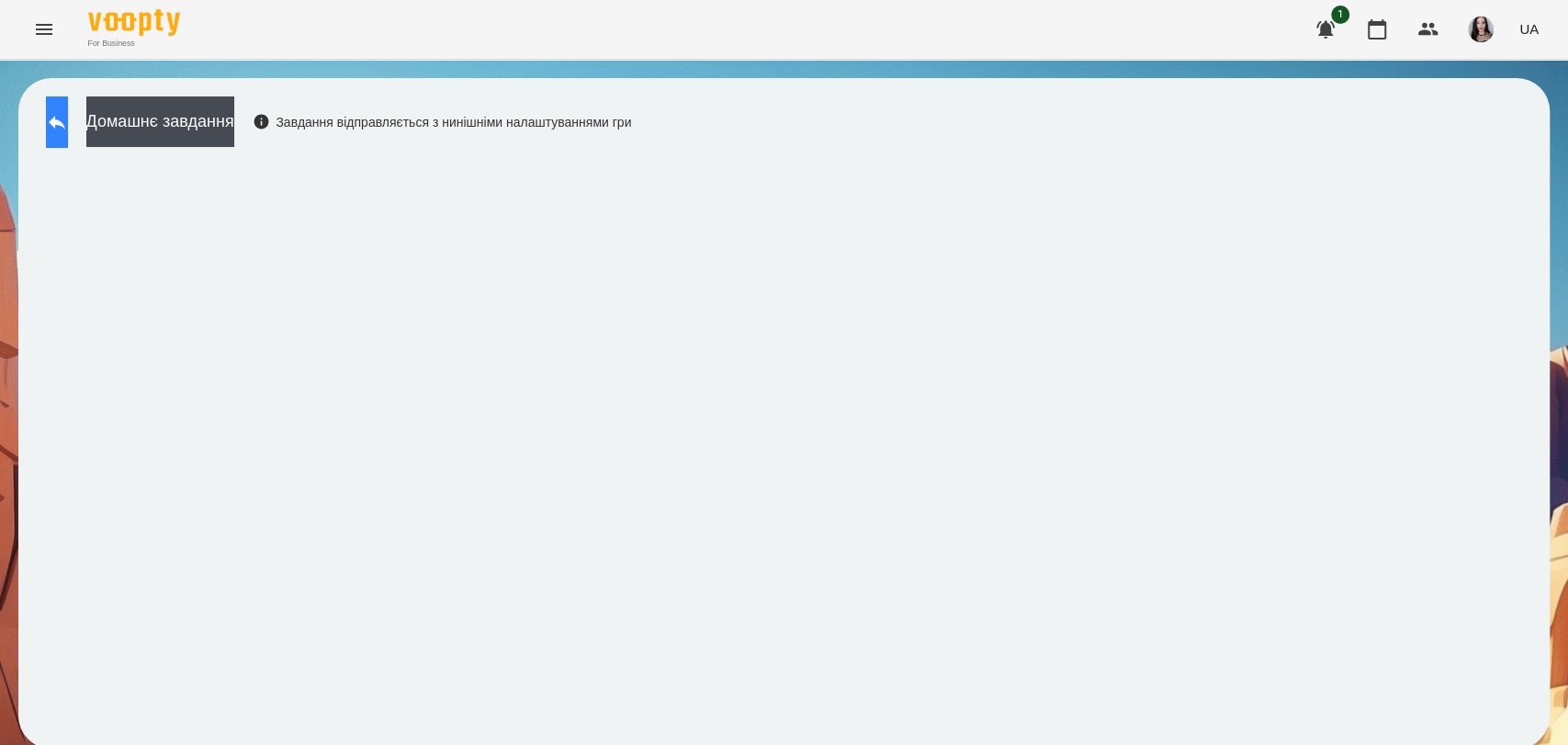
click at [65, 125] on icon at bounding box center [57, 122] width 16 height 13
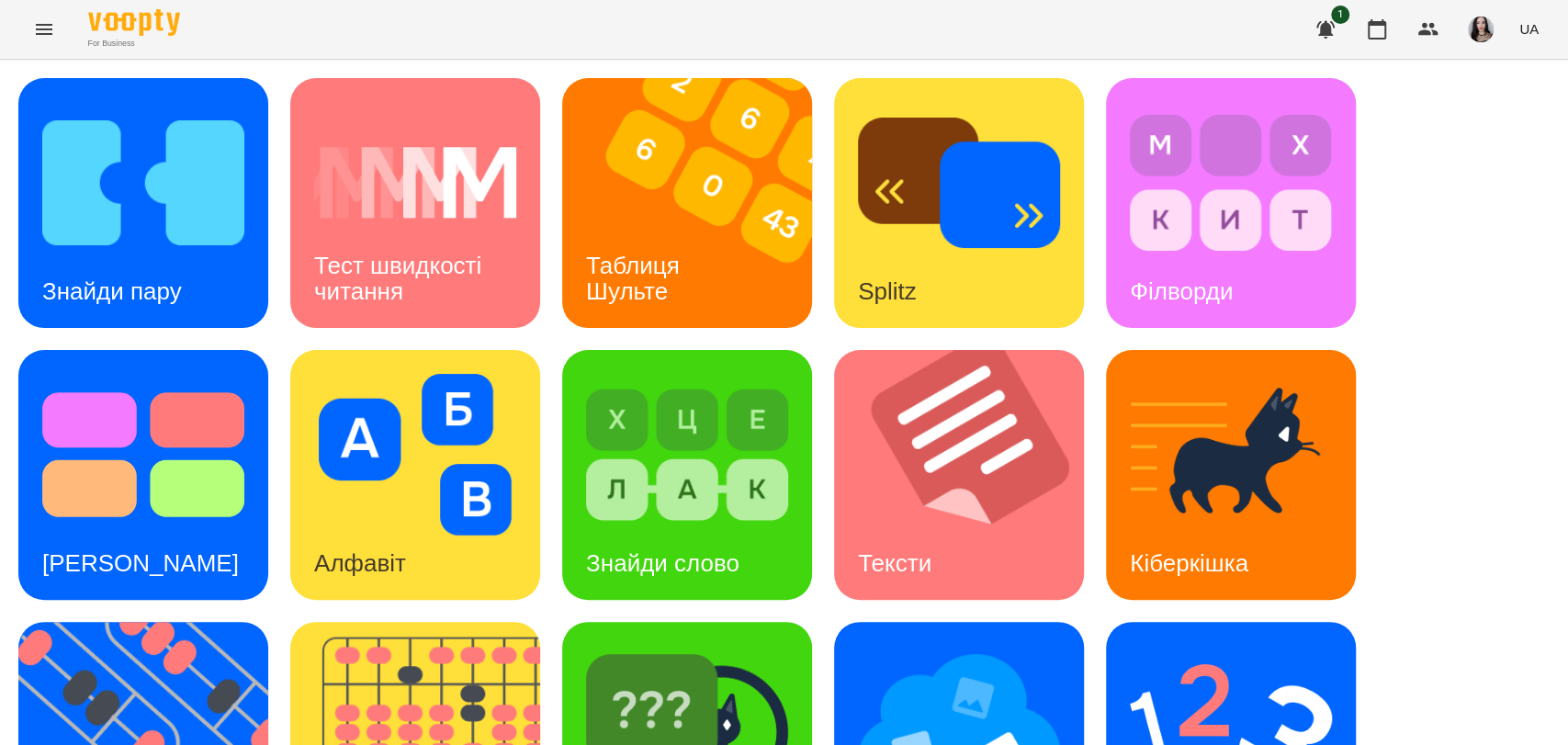
scroll to position [417, 0]
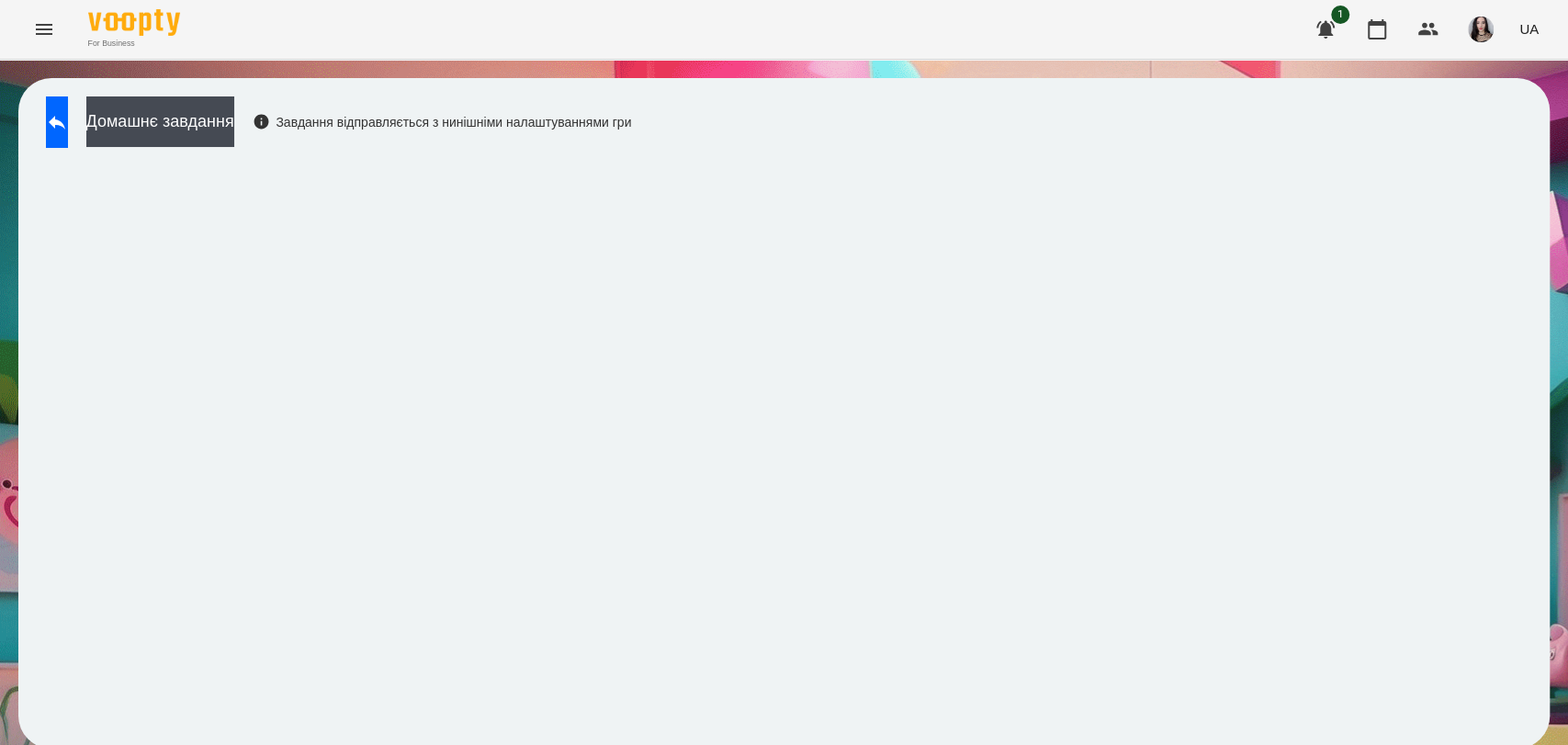
click at [22, 29] on button "Menu" at bounding box center [44, 30] width 44 height 44
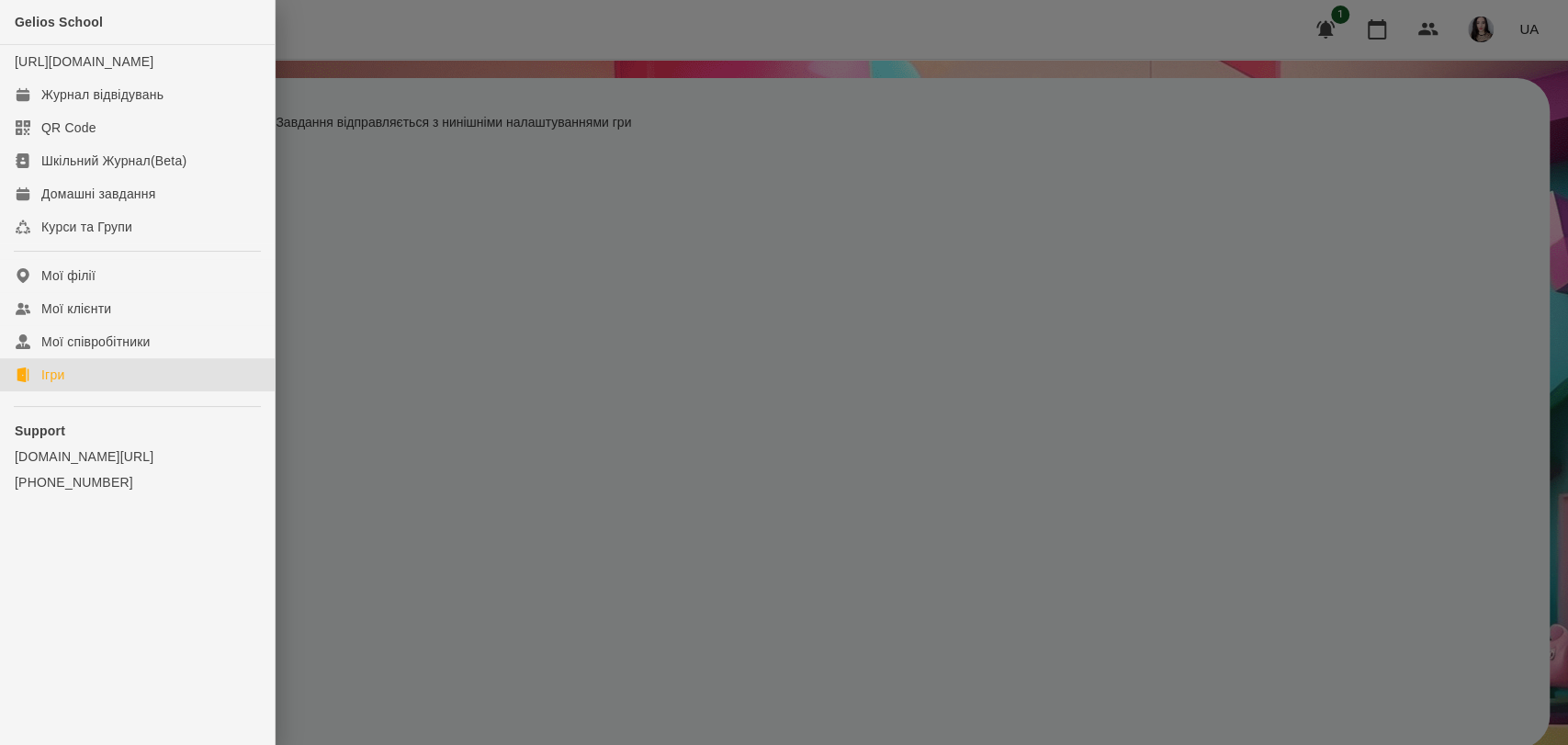
click at [41, 384] on div "Ігри" at bounding box center [53, 374] width 23 height 18
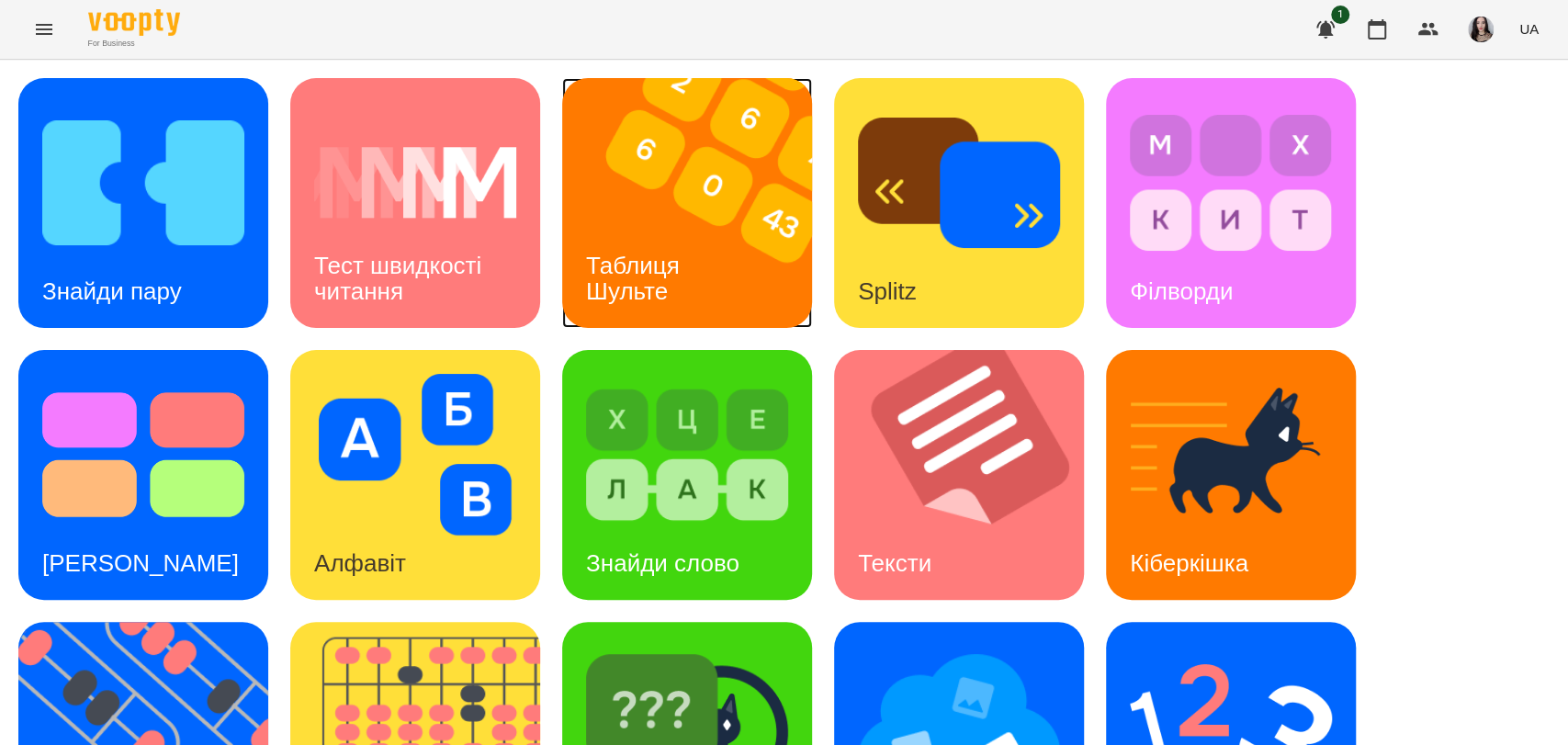
click at [701, 201] on img at bounding box center [698, 203] width 272 height 250
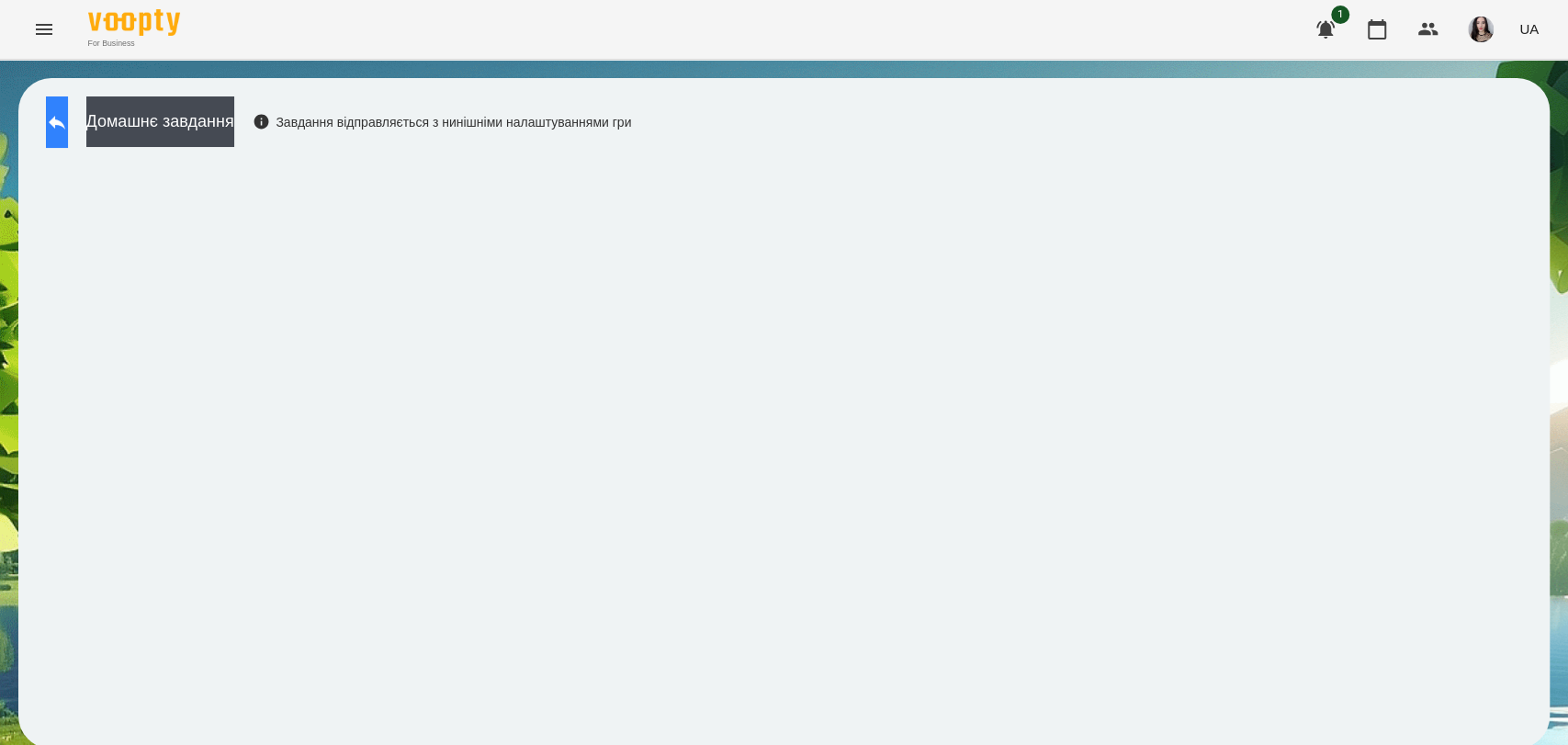
click at [68, 131] on button at bounding box center [57, 121] width 22 height 51
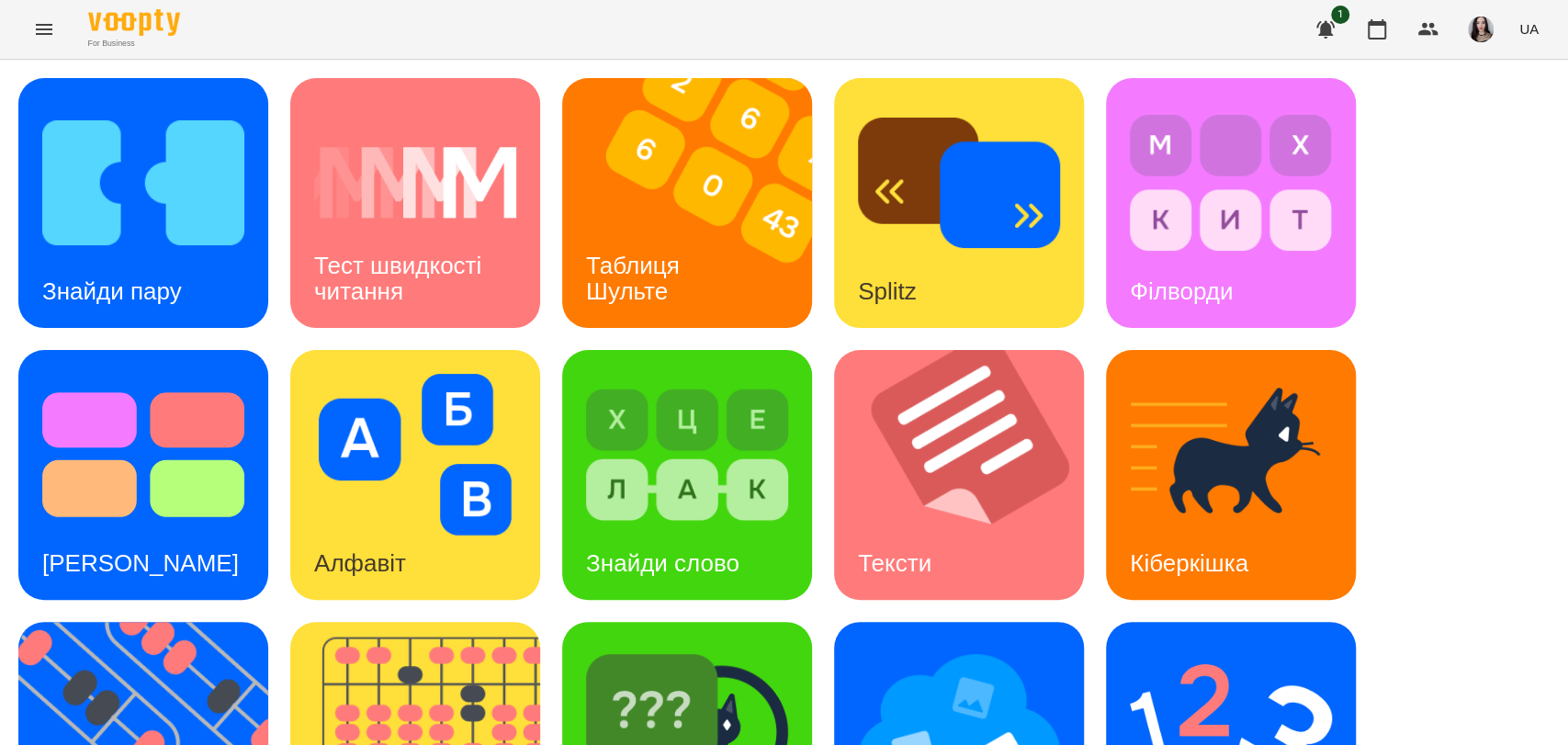
scroll to position [251, 0]
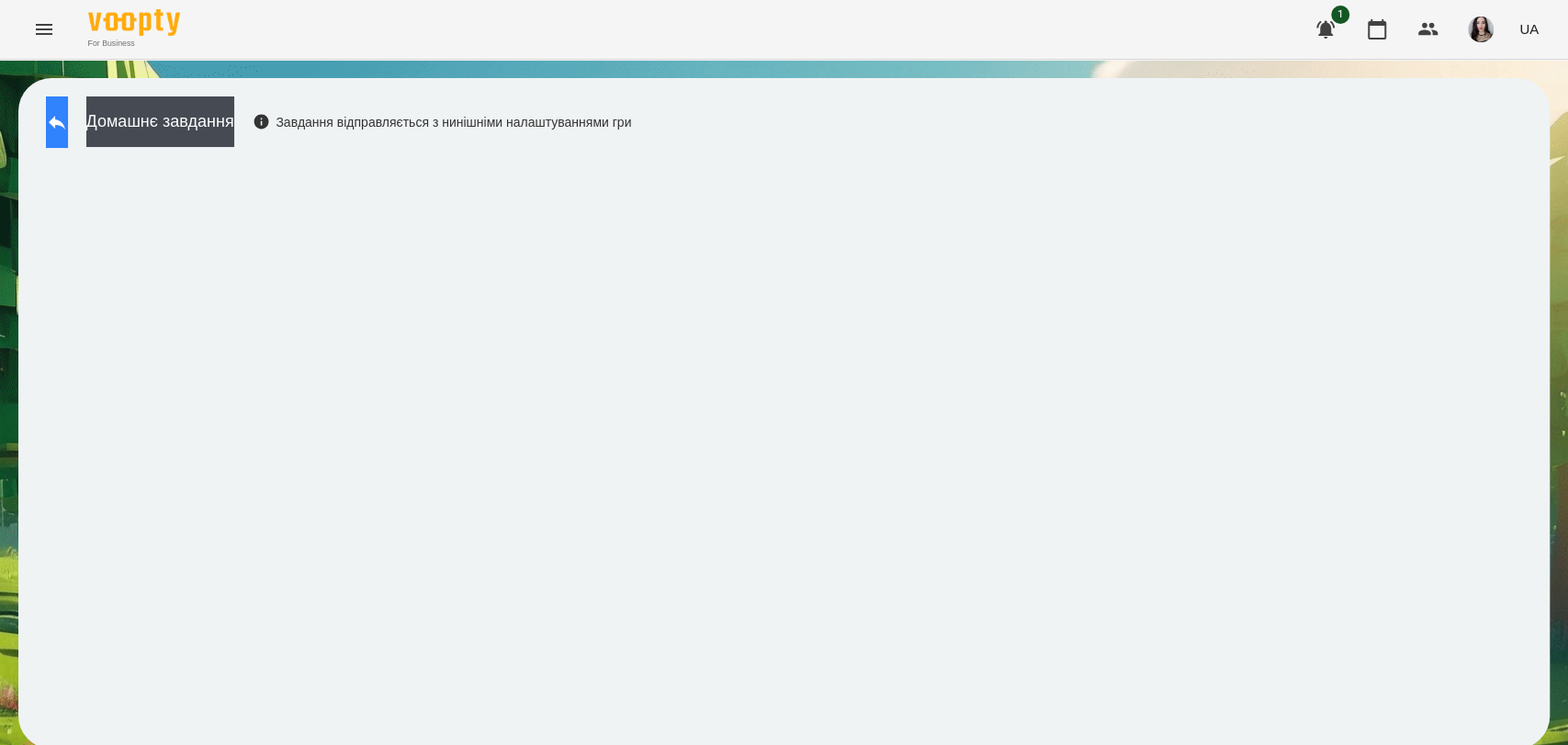
click at [68, 106] on button at bounding box center [57, 121] width 22 height 51
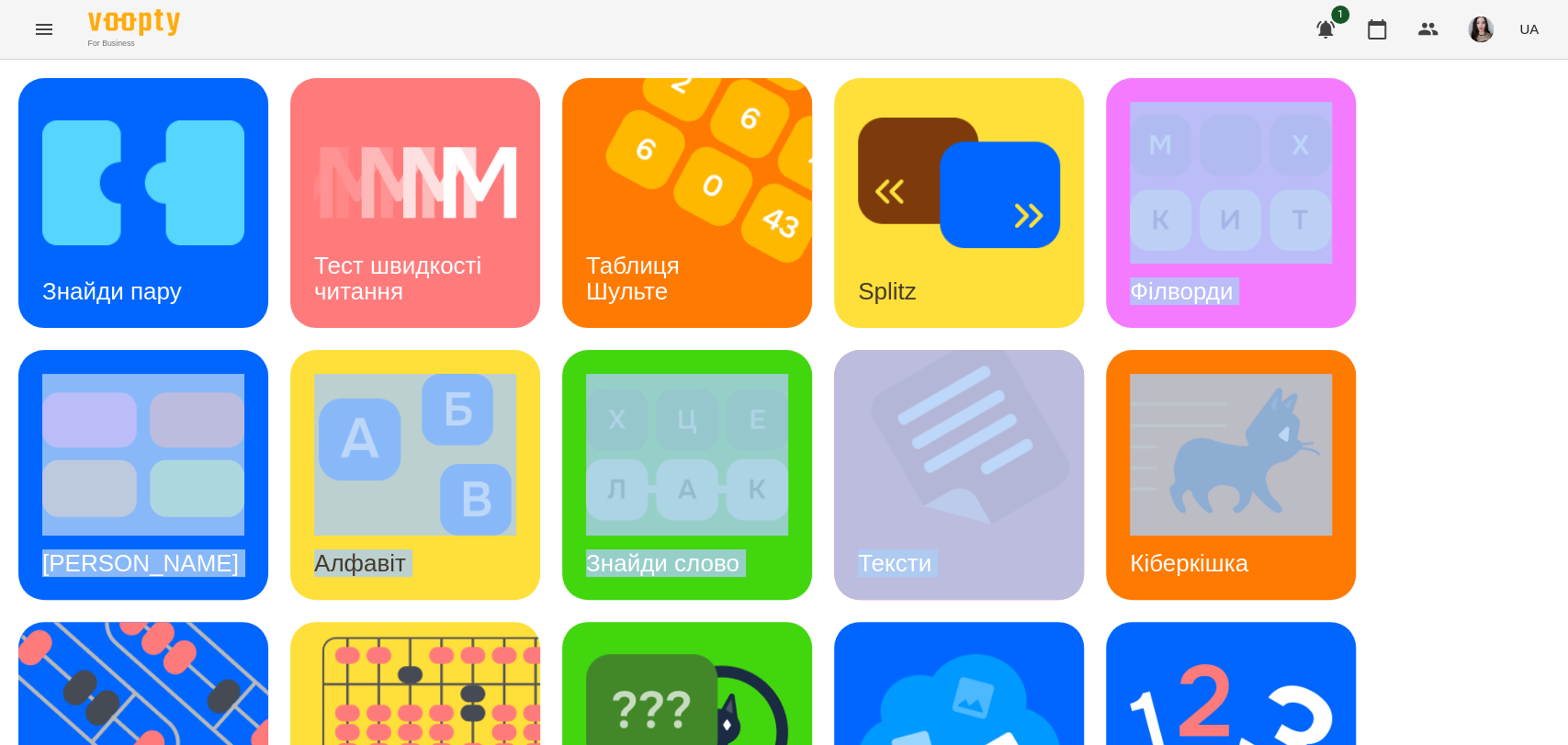
drag, startPoint x: 1551, startPoint y: 300, endPoint x: 1566, endPoint y: 382, distance: 83.4
click at [1566, 382] on div "Знайди пару Тест швидкості читання Таблиця Шульте Splitz Філворди Тест Струпа А…" at bounding box center [784, 610] width 1568 height 1102
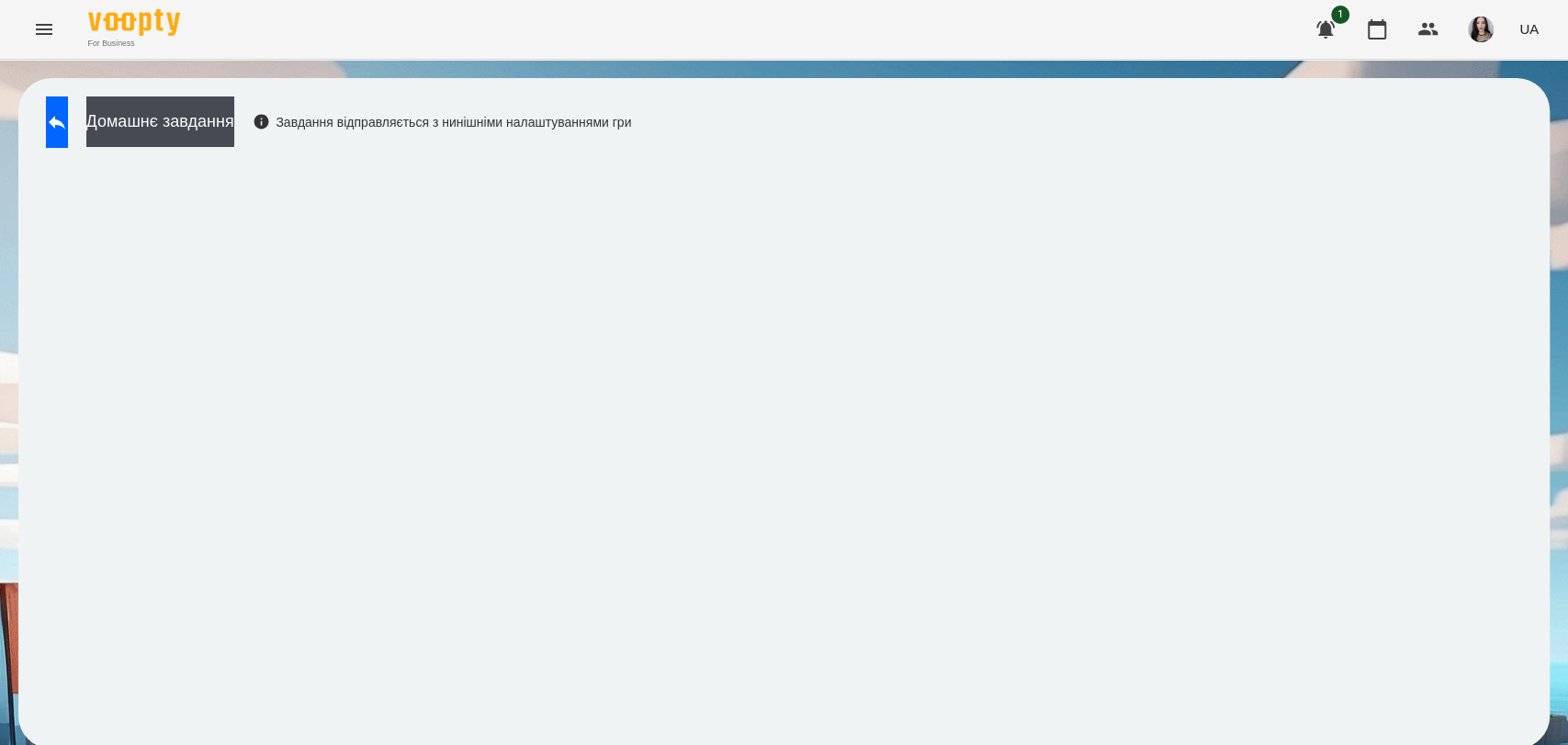
scroll to position [3, 0]
click at [36, 39] on button "Menu" at bounding box center [44, 30] width 44 height 44
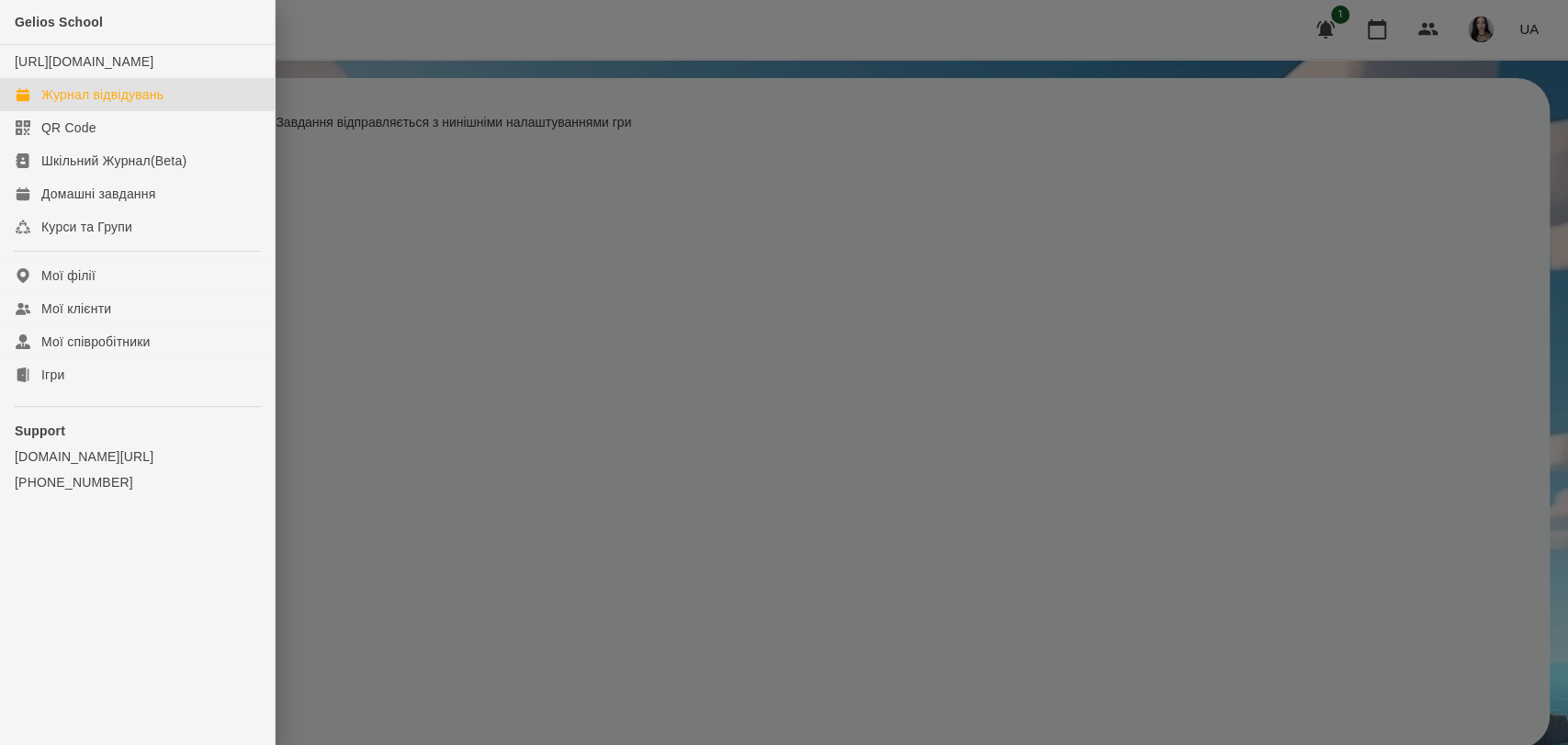
click at [102, 103] on link "Журнал відвідувань" at bounding box center [137, 94] width 274 height 33
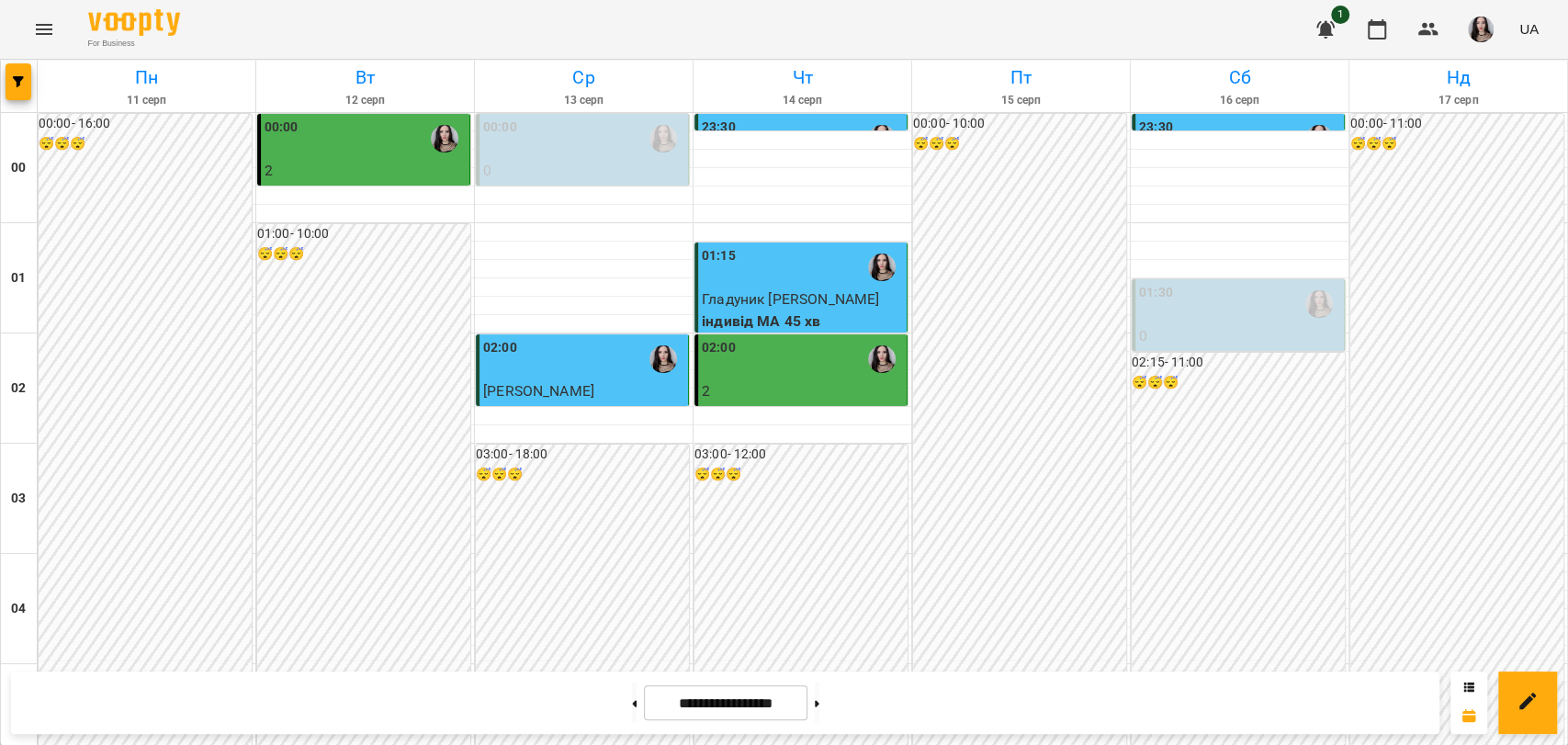
scroll to position [1968, 0]
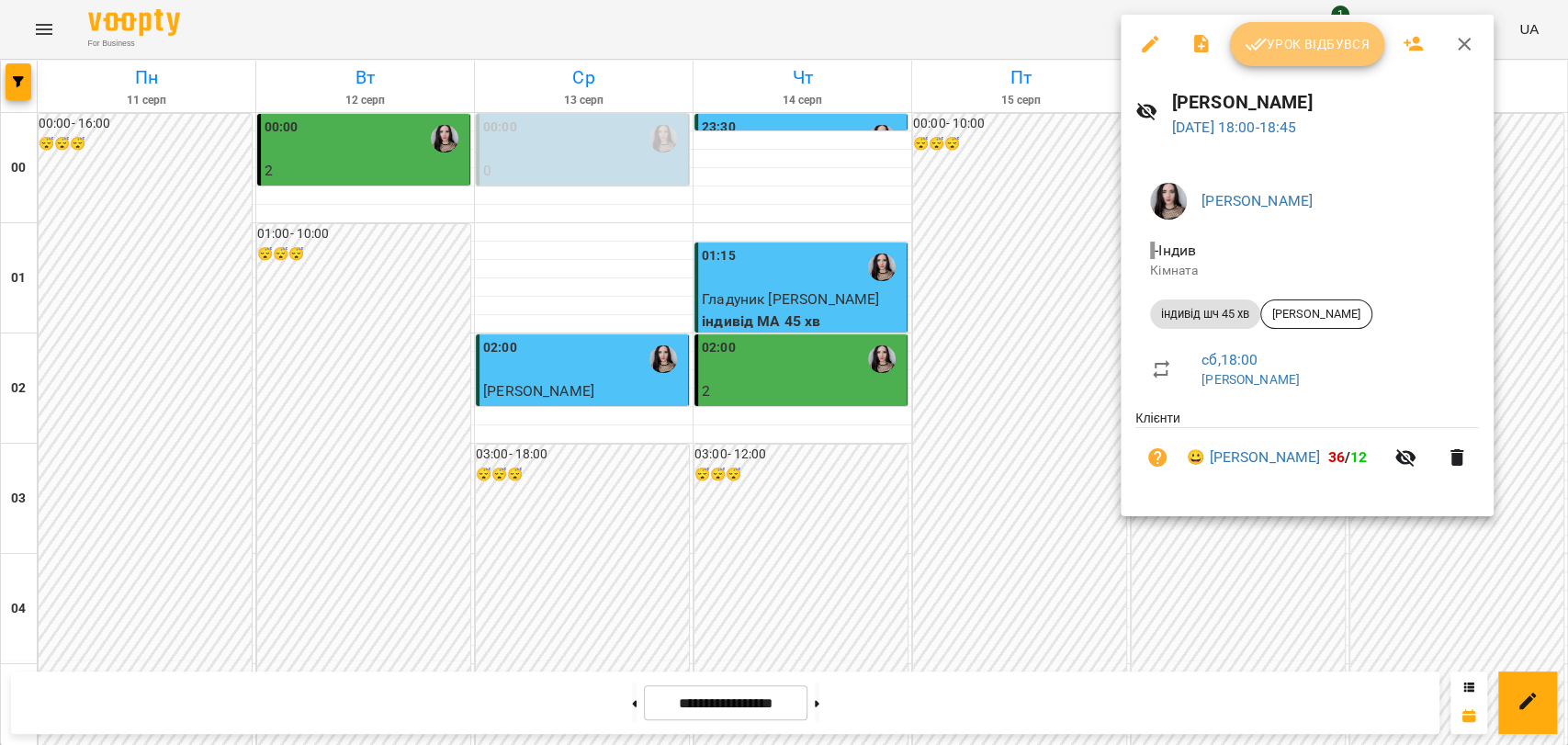
click at [1282, 26] on button "Урок відбувся" at bounding box center [1307, 44] width 154 height 44
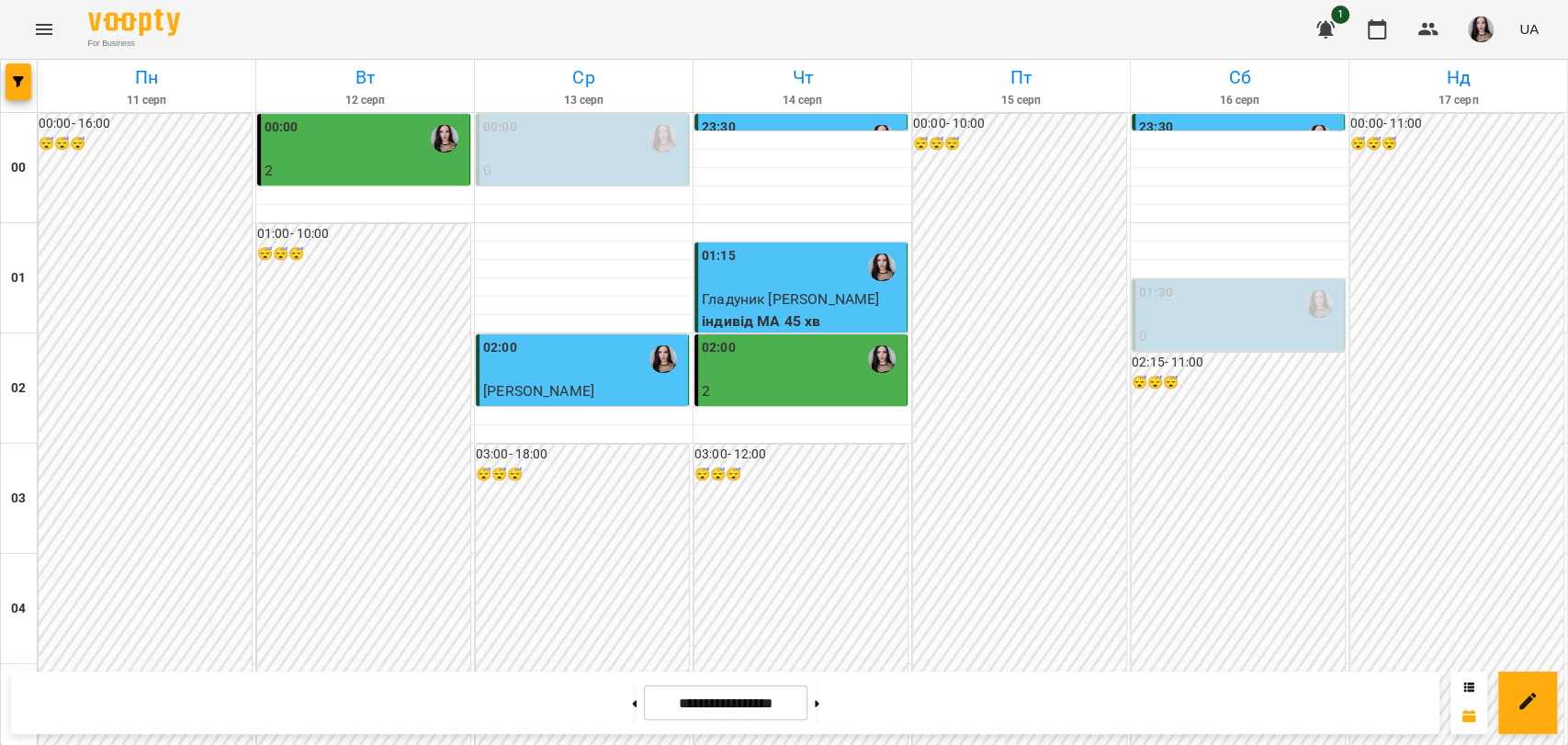
scroll to position [1915, 0]
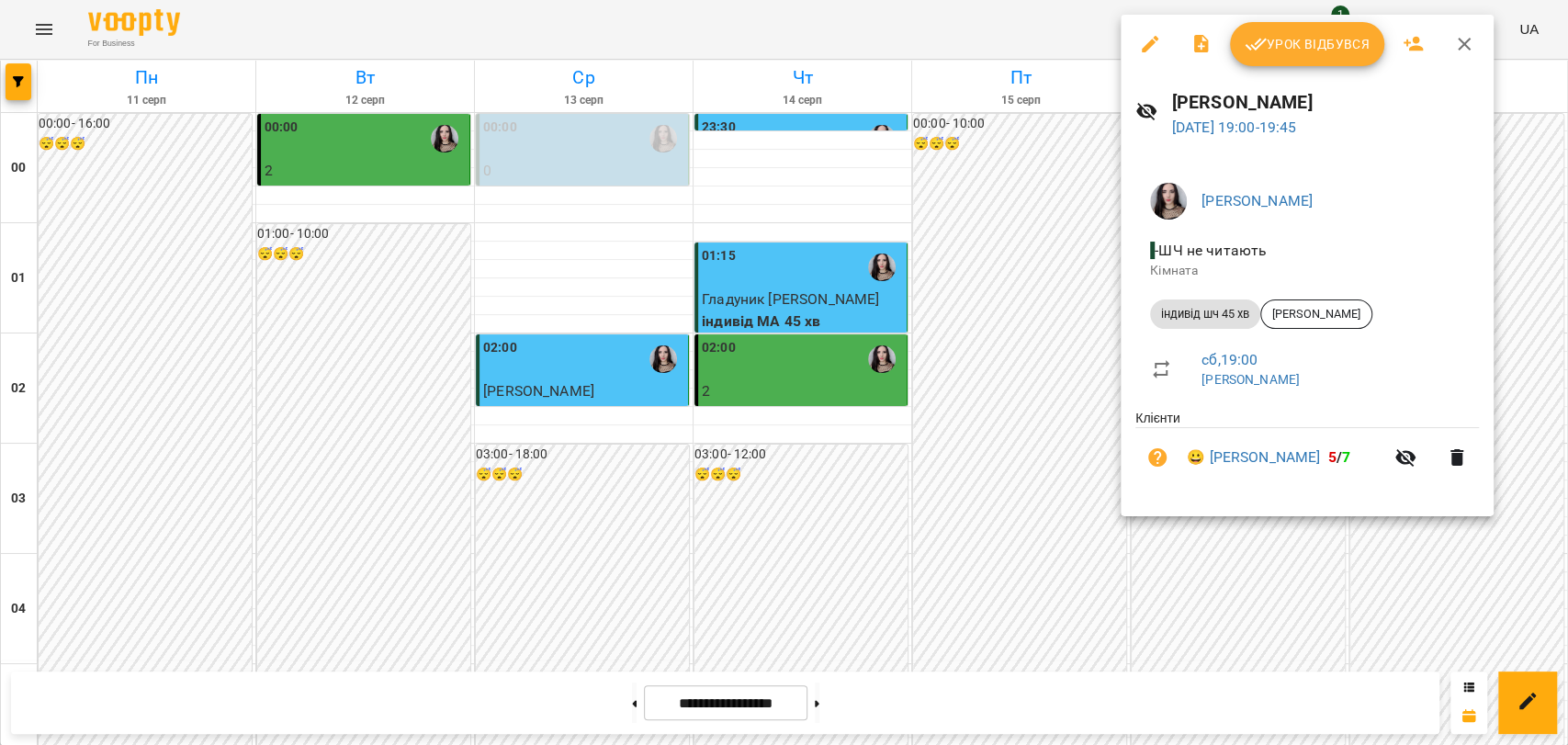
click at [1292, 53] on span "Урок відбувся" at bounding box center [1307, 43] width 125 height 22
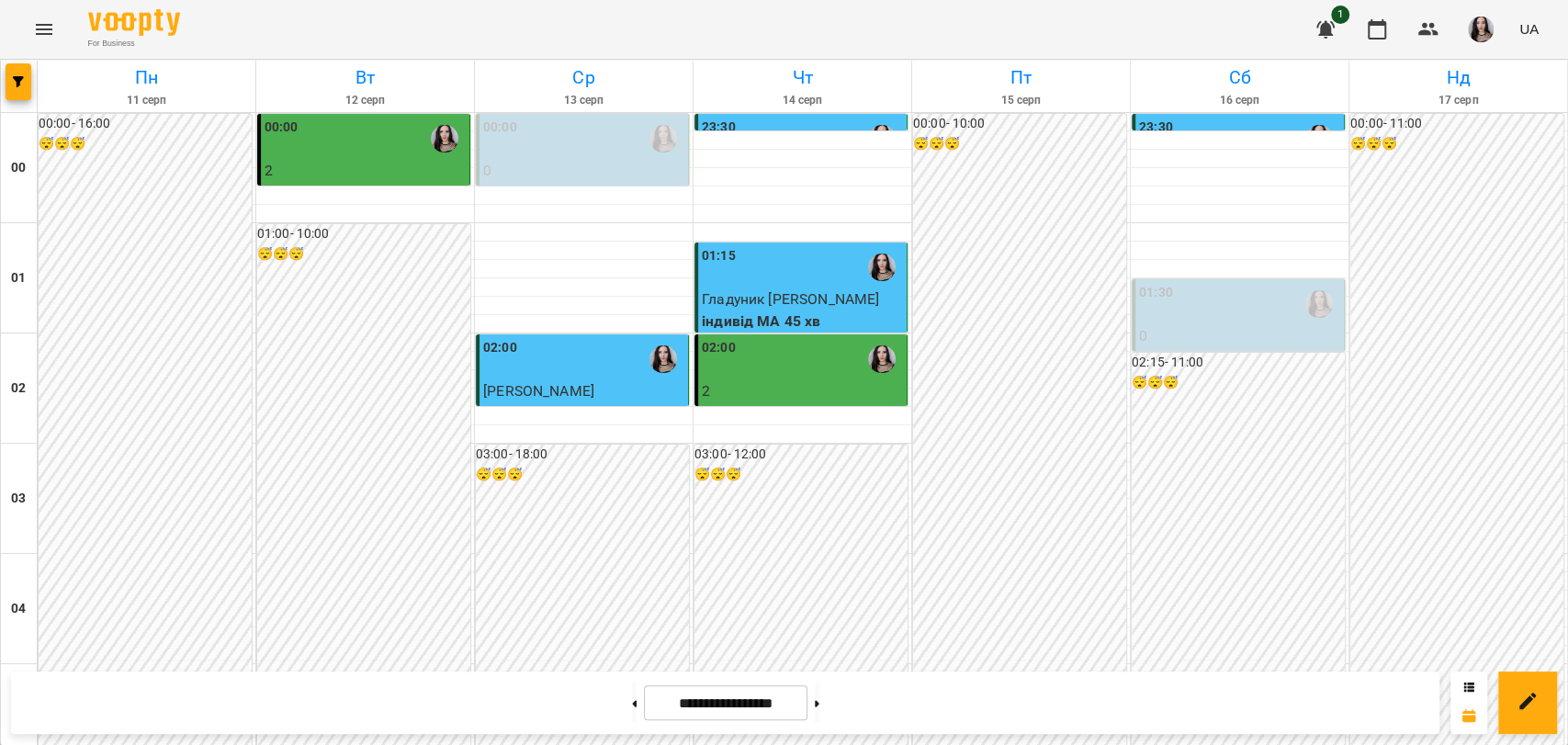
scroll to position [2096, 0]
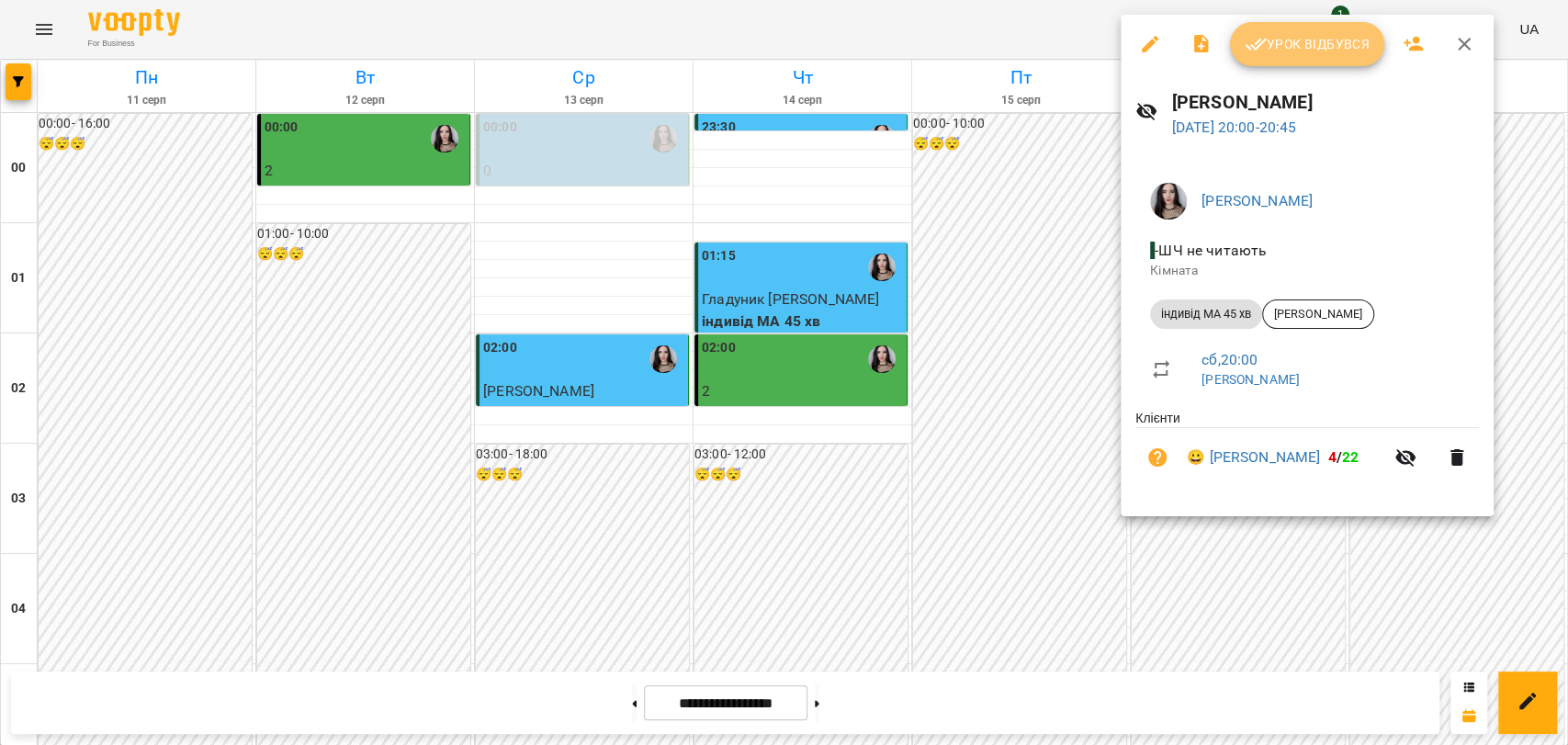
click at [1320, 46] on span "Урок відбувся" at bounding box center [1307, 43] width 125 height 22
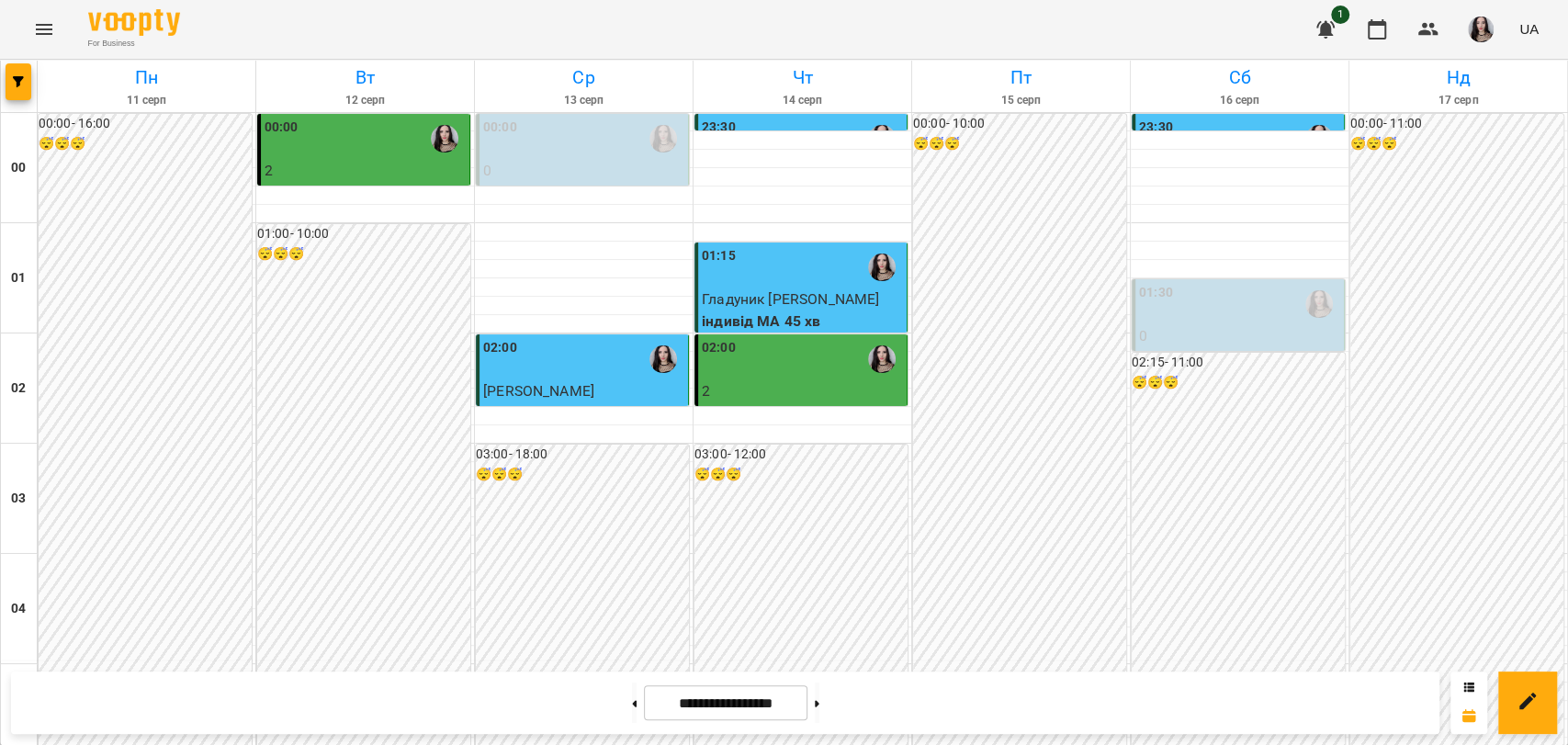
scroll to position [2096, 0]
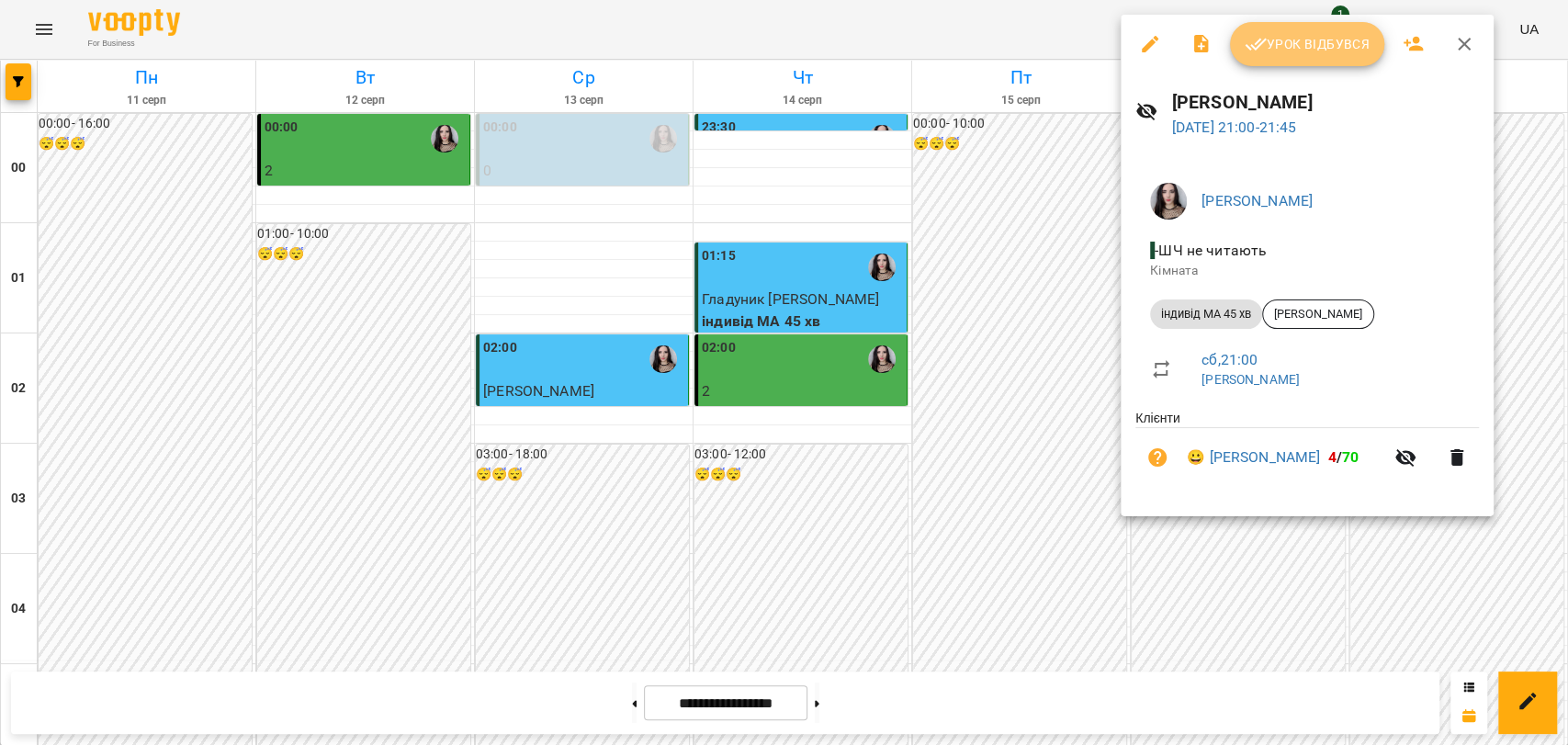
click at [1281, 48] on span "Урок відбувся" at bounding box center [1307, 43] width 125 height 22
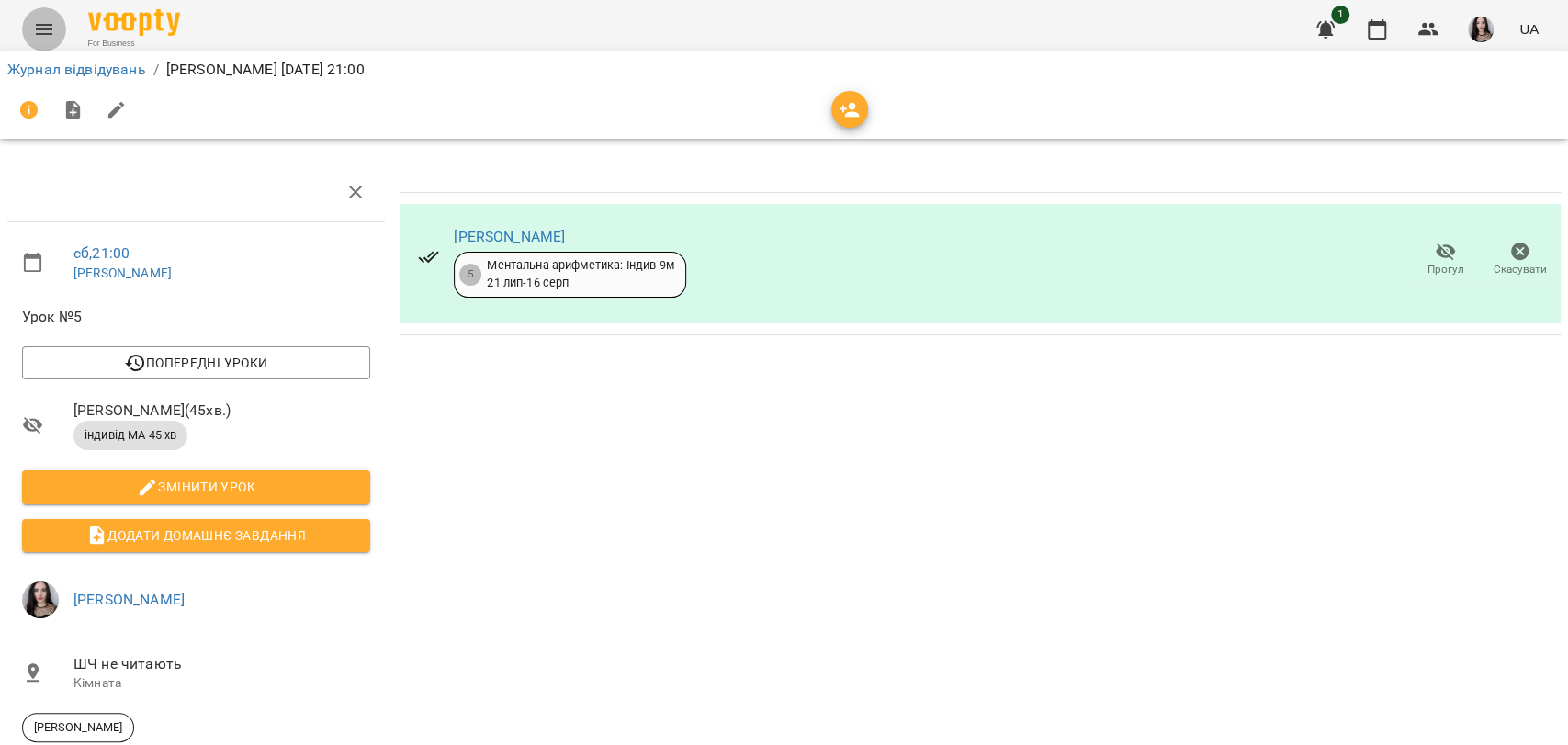
click at [39, 26] on icon "Menu" at bounding box center [43, 29] width 22 height 22
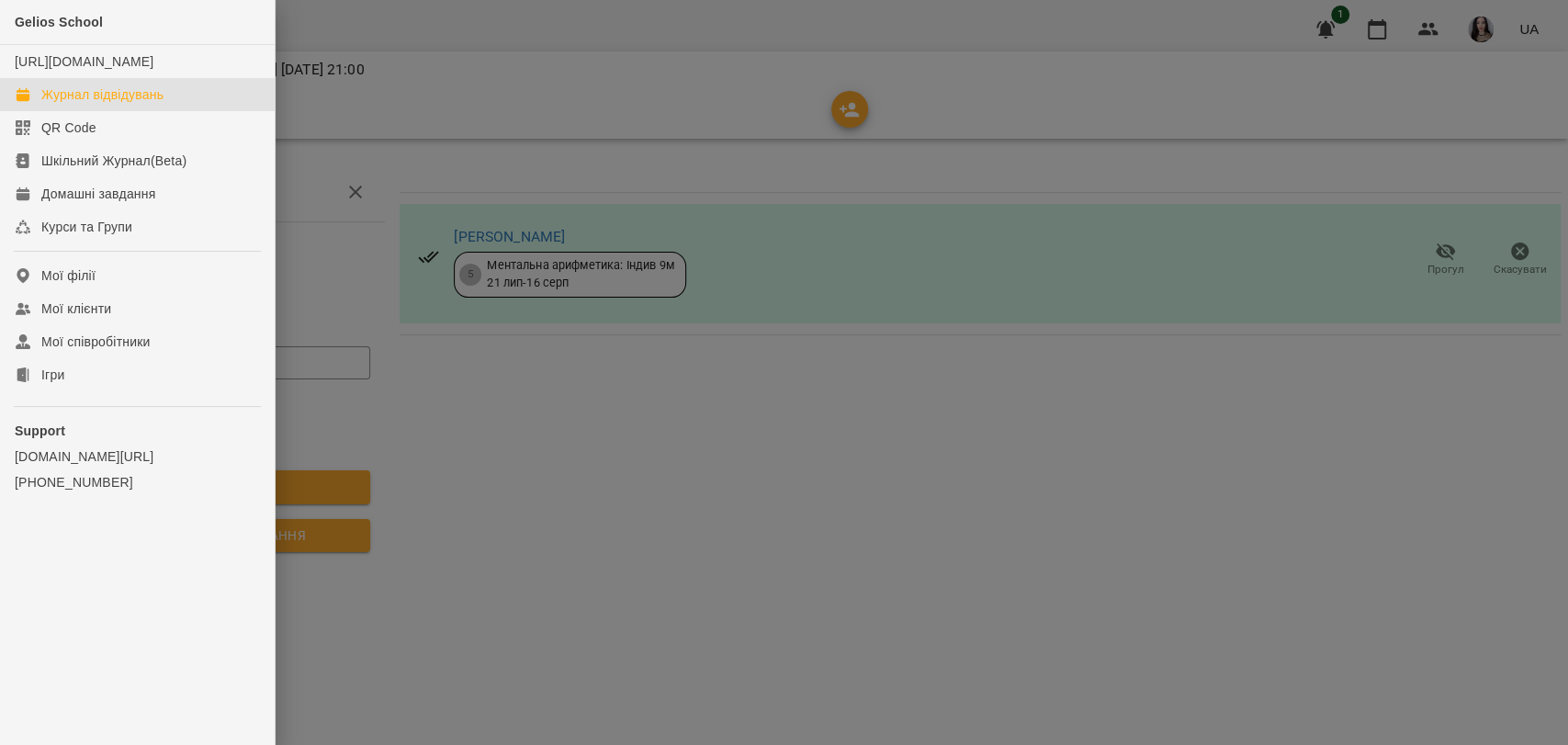
click at [117, 104] on div "Журнал відвідувань" at bounding box center [102, 94] width 122 height 18
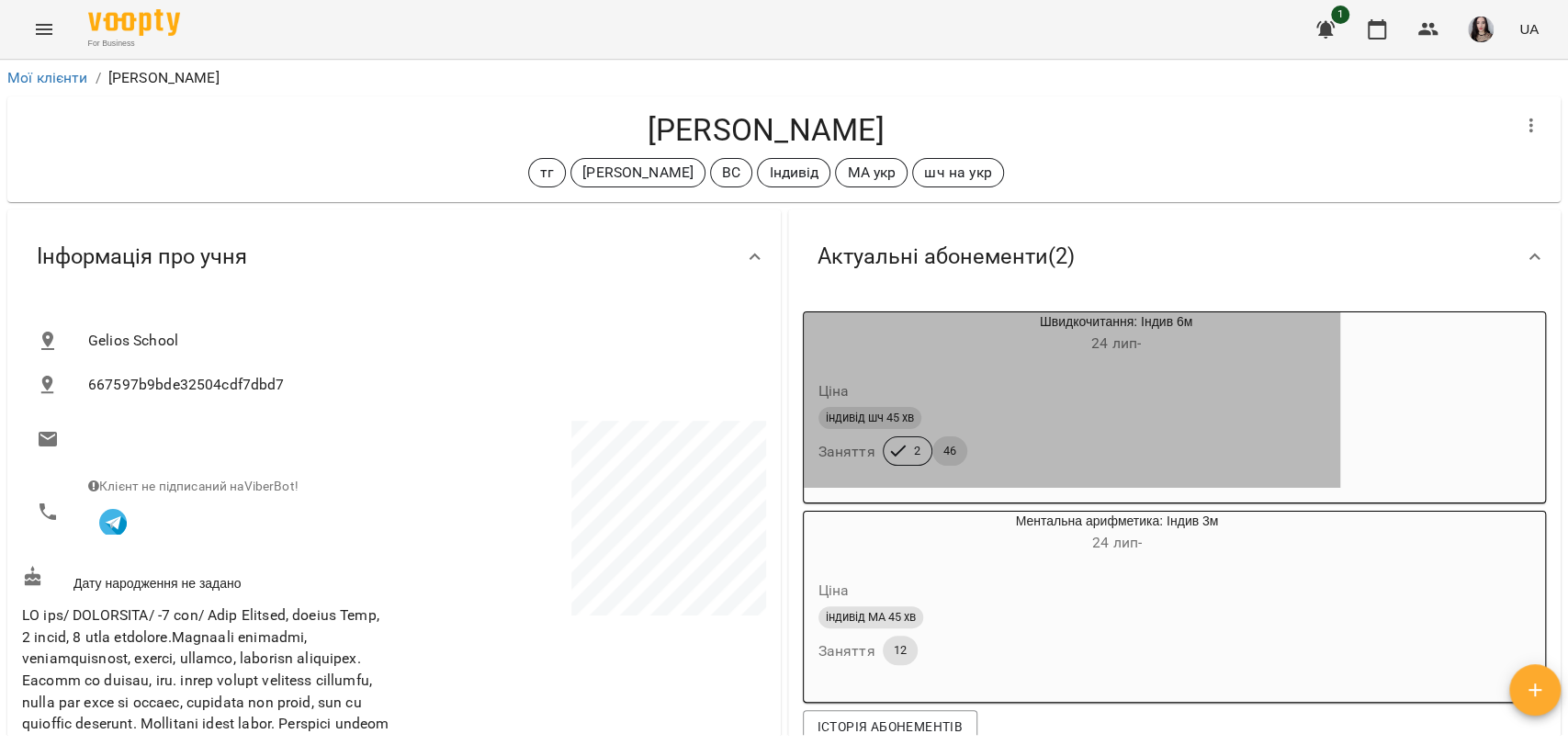
click at [1323, 470] on div "індивід шч 45 хв Заняття 2 46" at bounding box center [1072, 436] width 515 height 66
